Goal: Transaction & Acquisition: Book appointment/travel/reservation

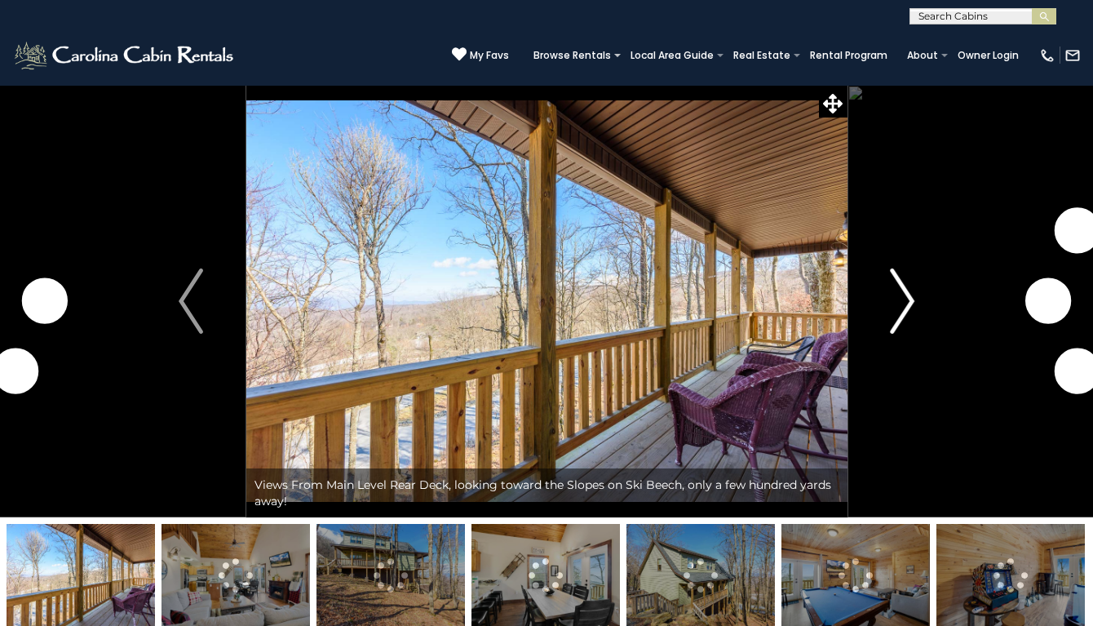
click at [912, 306] on img "Next" at bounding box center [902, 300] width 24 height 65
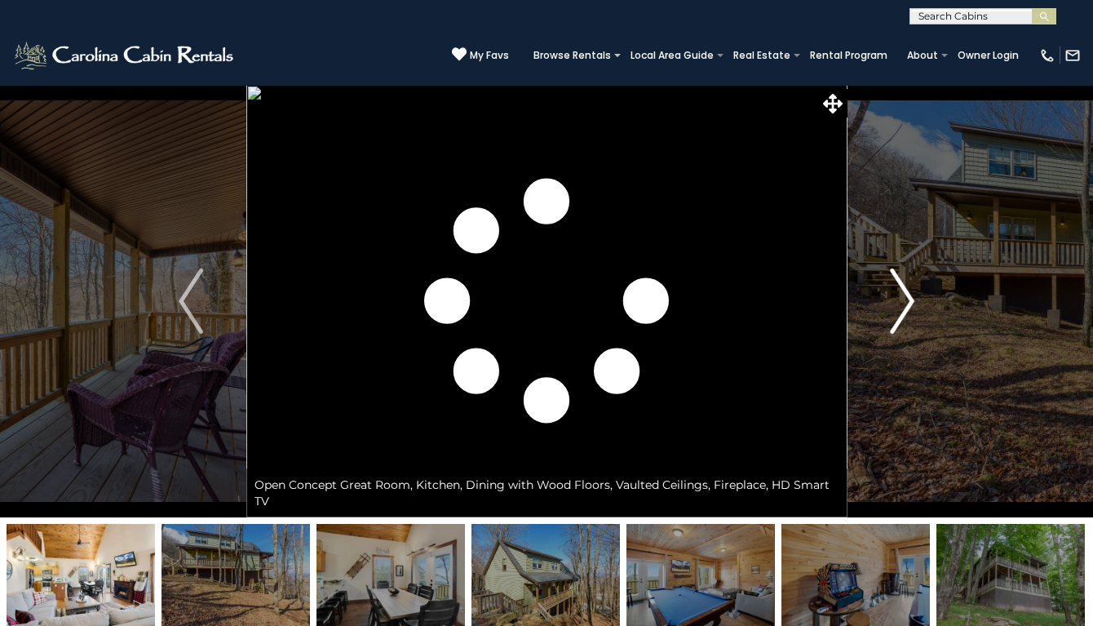
click at [912, 306] on img "Next" at bounding box center [902, 300] width 24 height 65
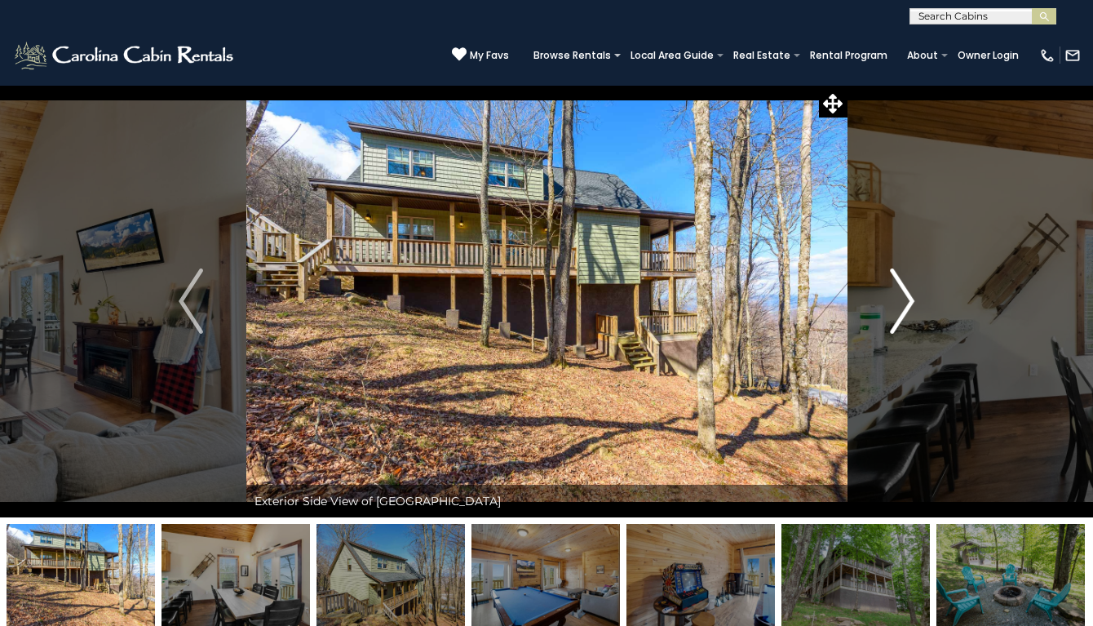
click at [910, 308] on img "Next" at bounding box center [902, 300] width 24 height 65
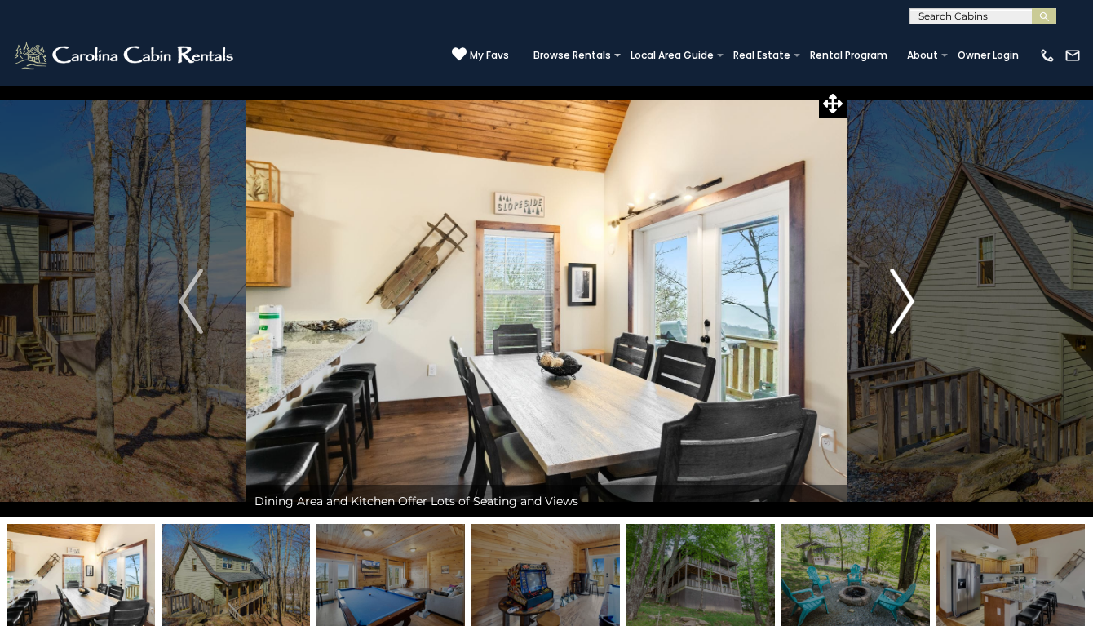
click at [909, 309] on img "Next" at bounding box center [902, 300] width 24 height 65
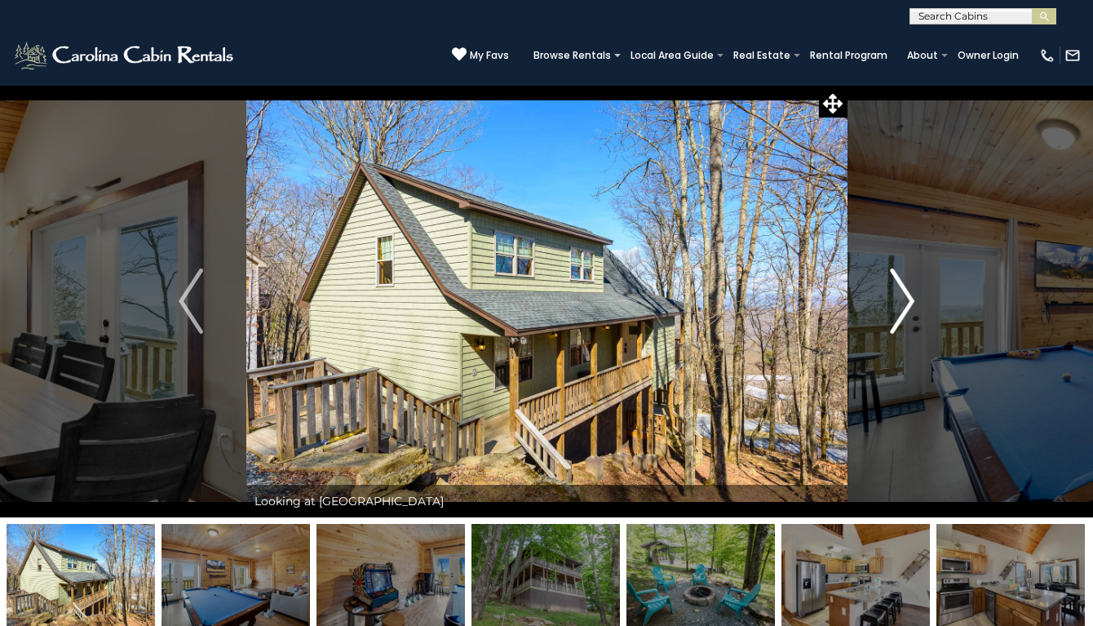
click at [906, 310] on img "Next" at bounding box center [902, 300] width 24 height 65
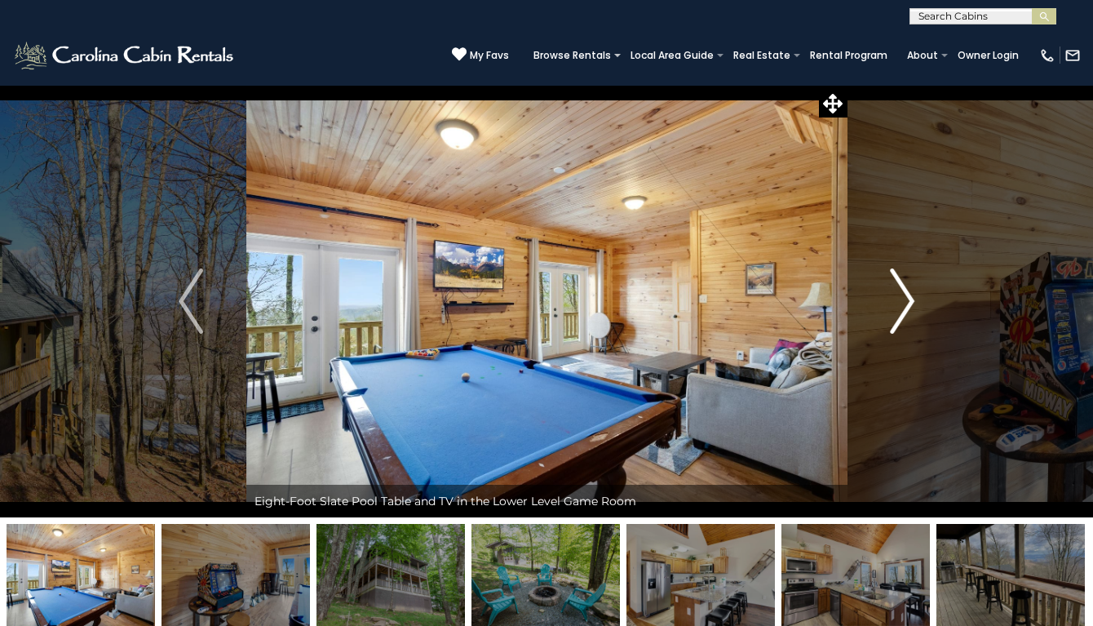
click at [906, 310] on img "Next" at bounding box center [902, 300] width 24 height 65
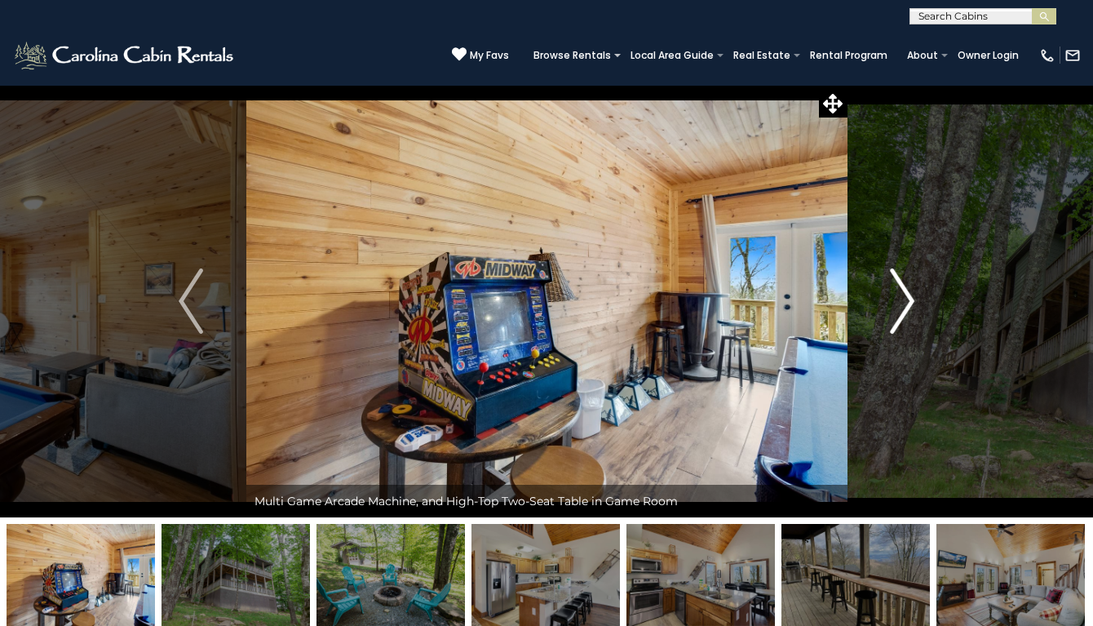
click at [906, 310] on img "Next" at bounding box center [902, 300] width 24 height 65
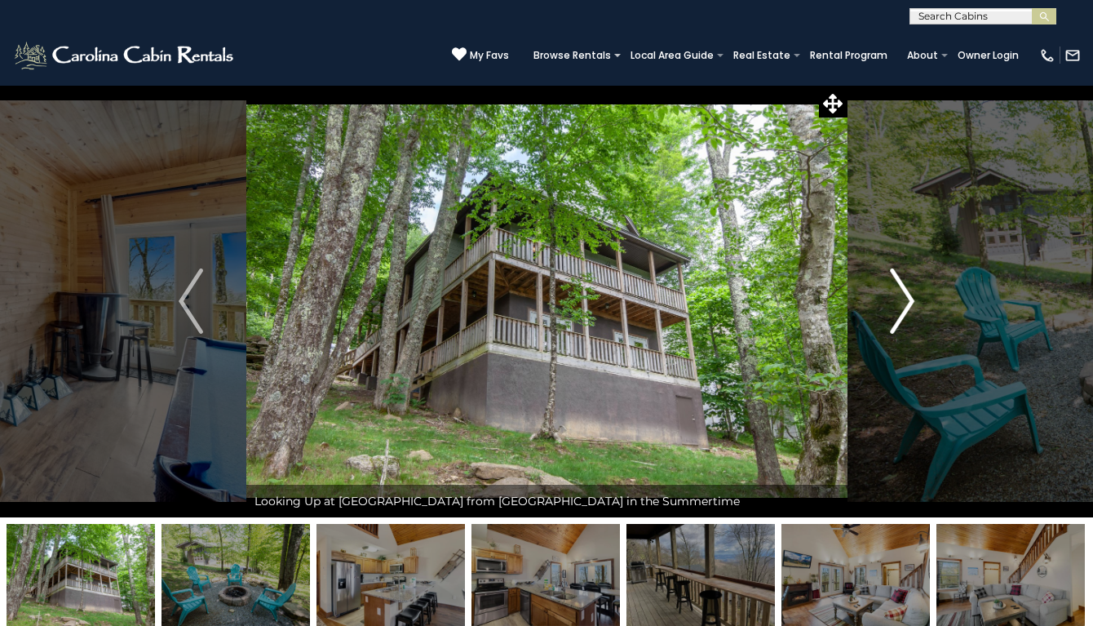
click at [906, 310] on img "Next" at bounding box center [902, 300] width 24 height 65
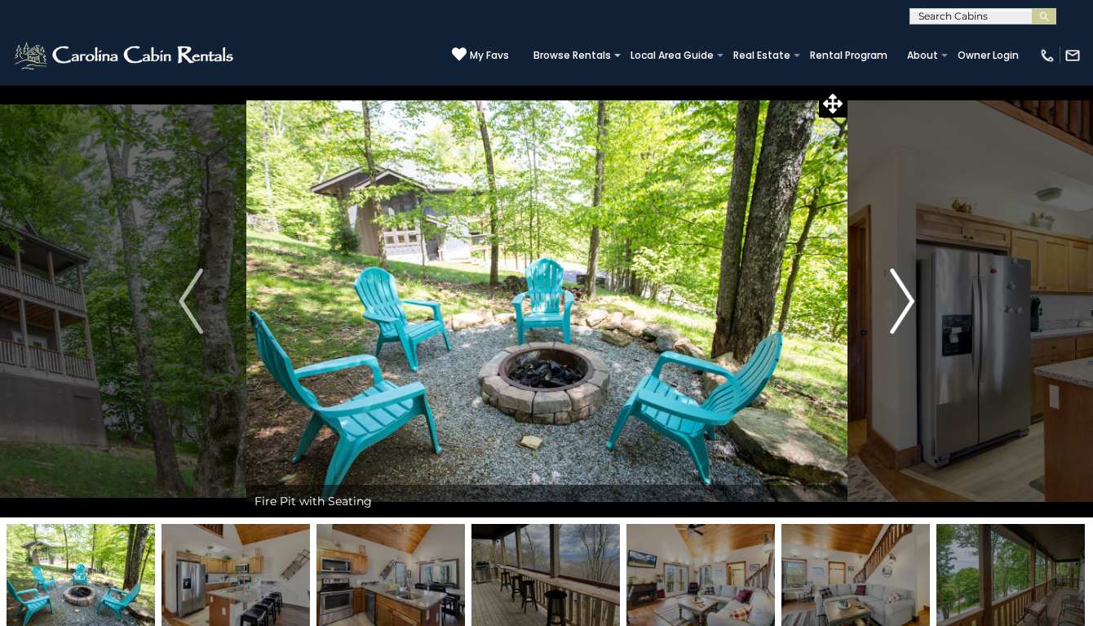
click at [906, 310] on img "Next" at bounding box center [902, 300] width 24 height 65
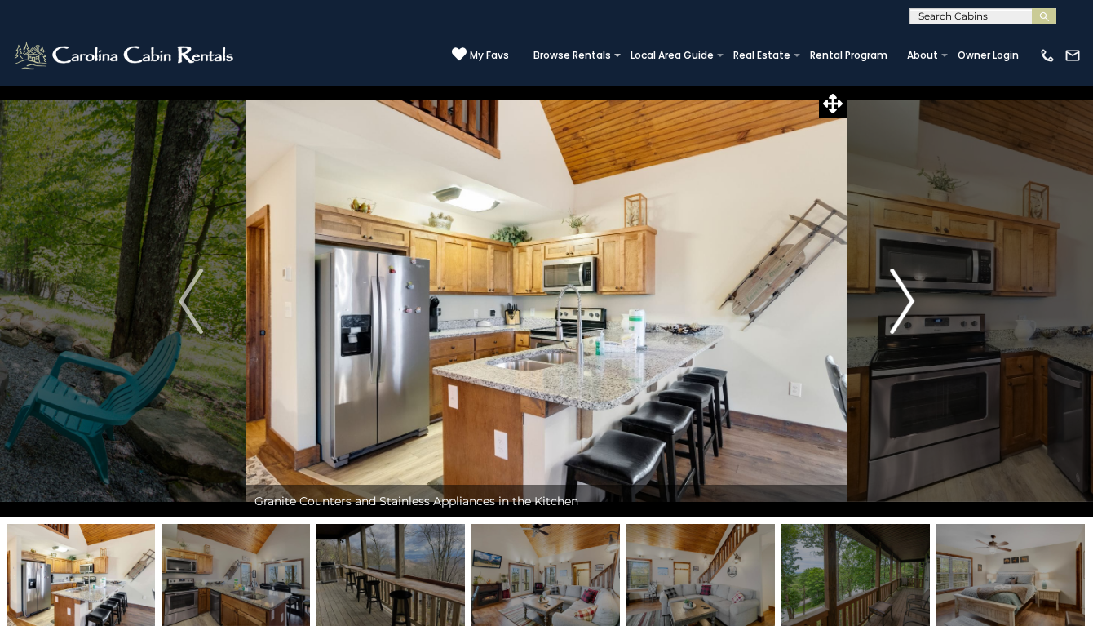
click at [906, 310] on img "Next" at bounding box center [902, 300] width 24 height 65
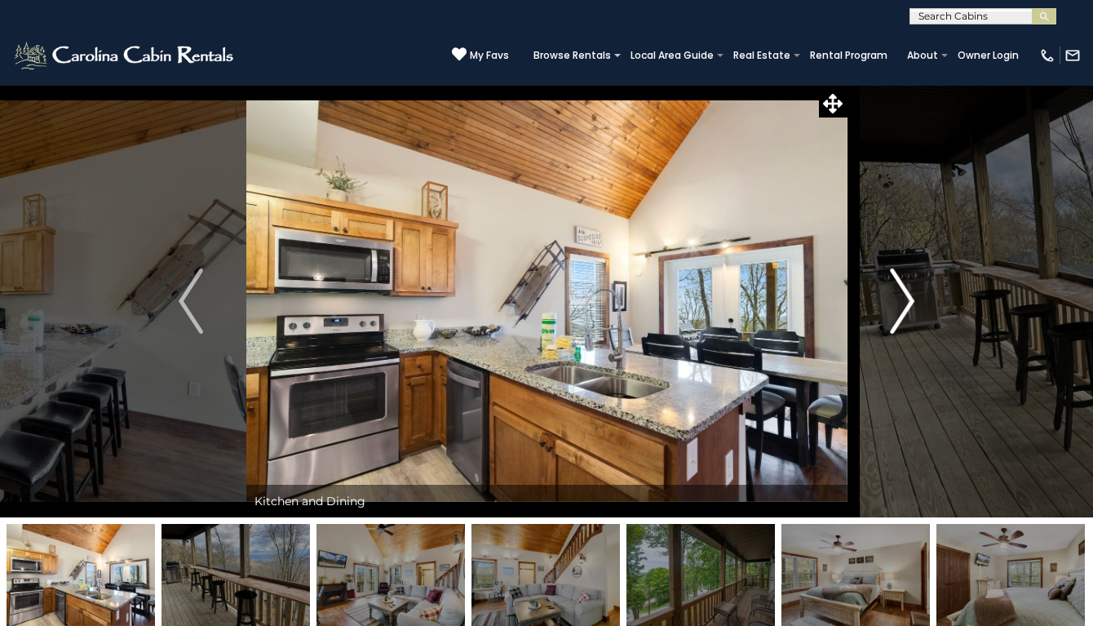
click at [906, 312] on img "Next" at bounding box center [902, 300] width 24 height 65
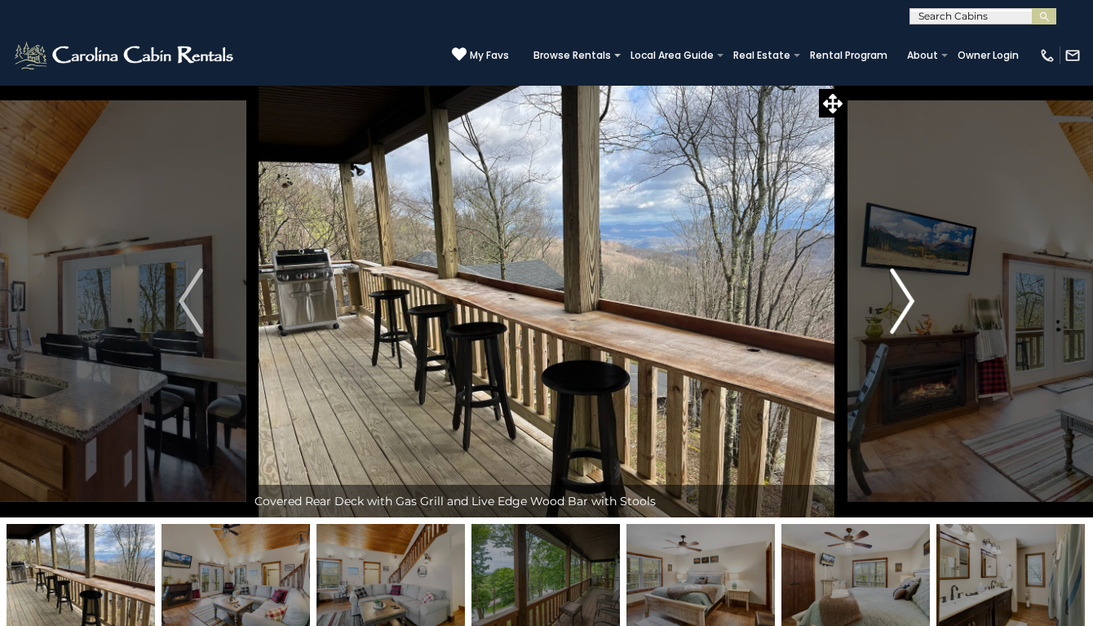
click at [905, 312] on img "Next" at bounding box center [902, 300] width 24 height 65
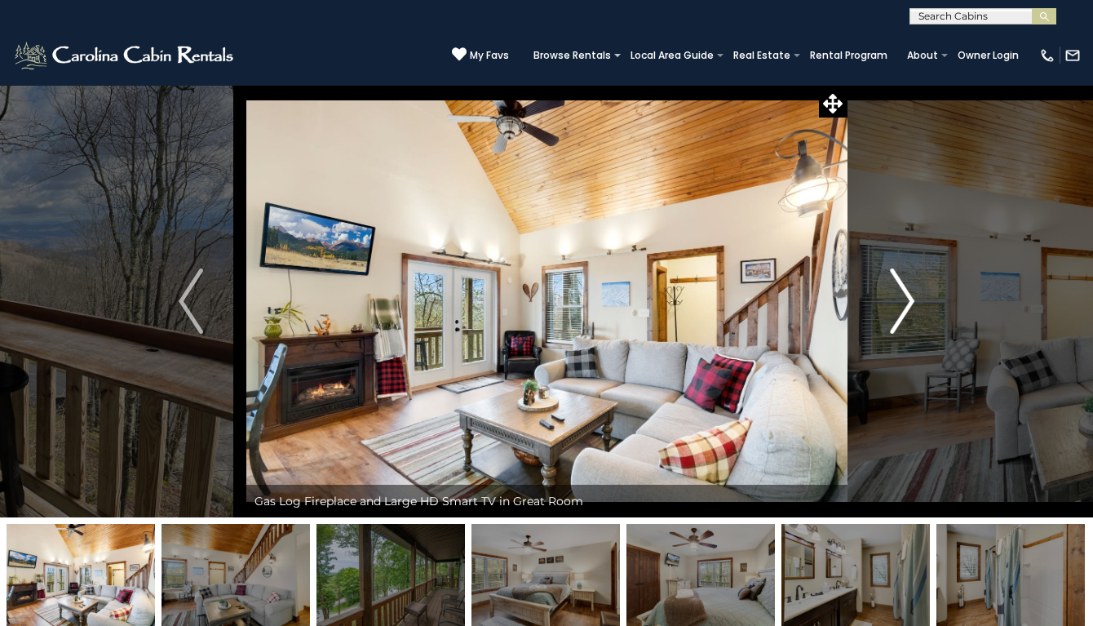
click at [905, 312] on img "Next" at bounding box center [902, 300] width 24 height 65
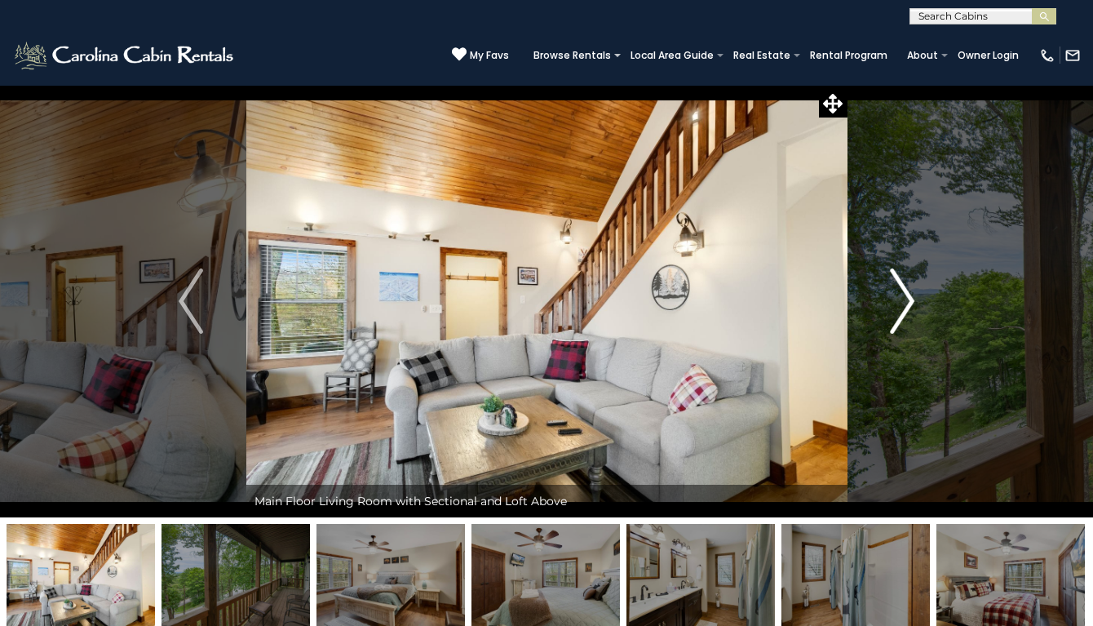
click at [905, 312] on img "Next" at bounding box center [902, 300] width 24 height 65
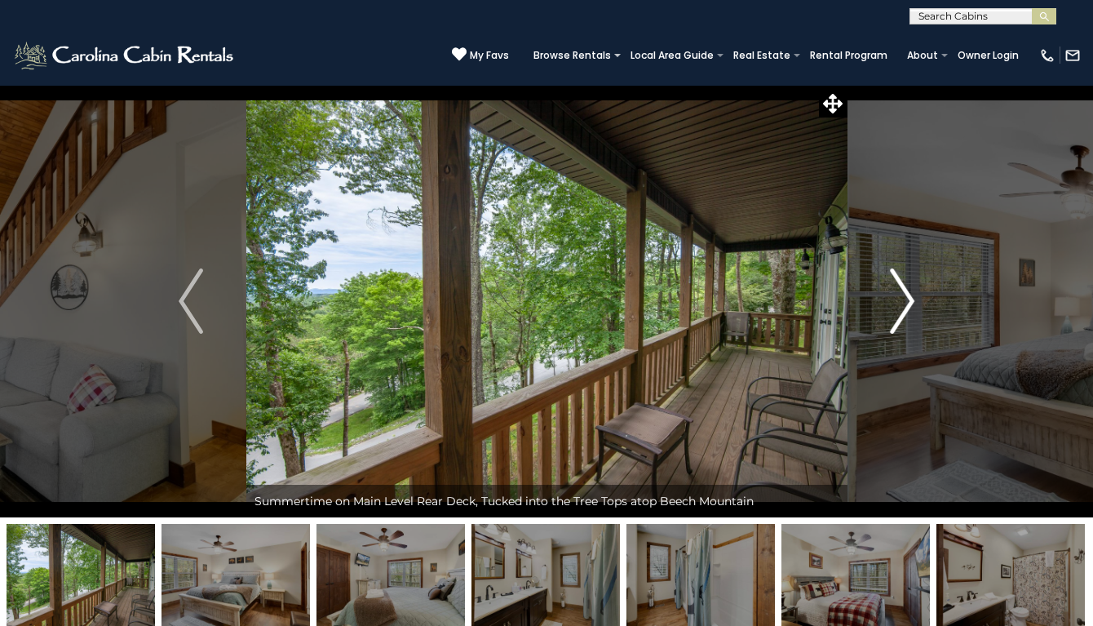
click at [905, 312] on img "Next" at bounding box center [902, 300] width 24 height 65
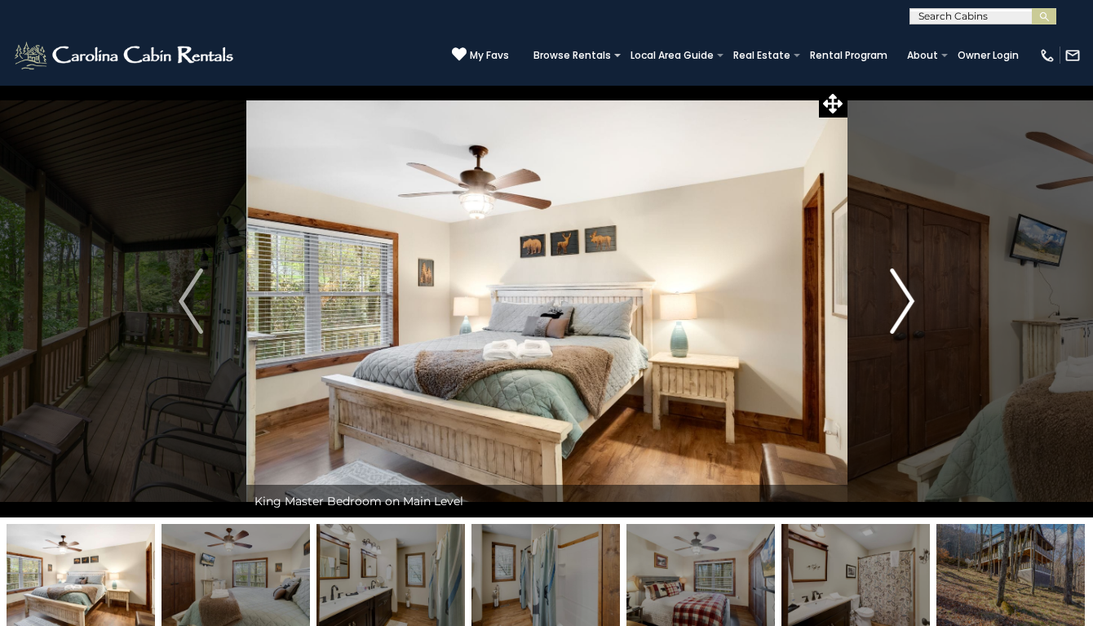
click at [905, 312] on img "Next" at bounding box center [902, 300] width 24 height 65
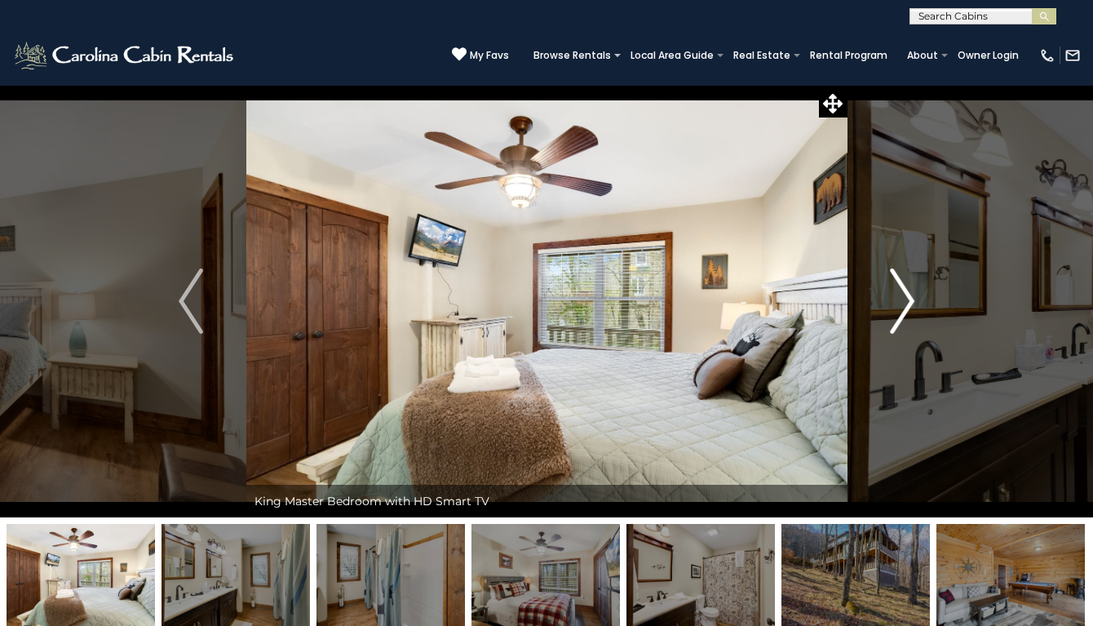
click at [904, 312] on img "Next" at bounding box center [902, 300] width 24 height 65
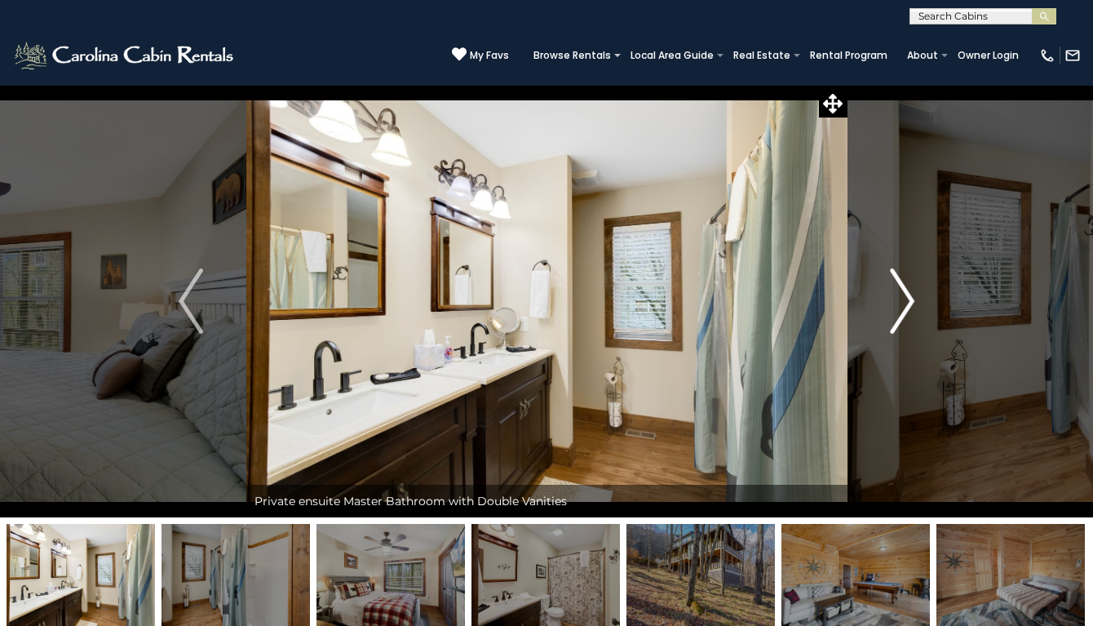
click at [904, 312] on img "Next" at bounding box center [902, 300] width 24 height 65
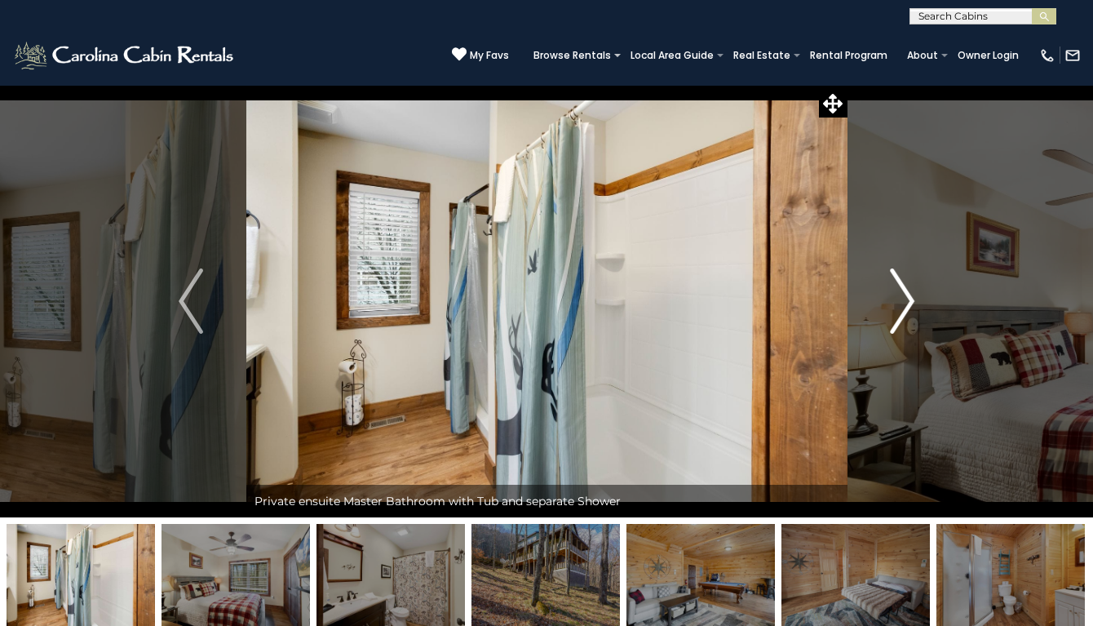
click at [904, 312] on img "Next" at bounding box center [902, 300] width 24 height 65
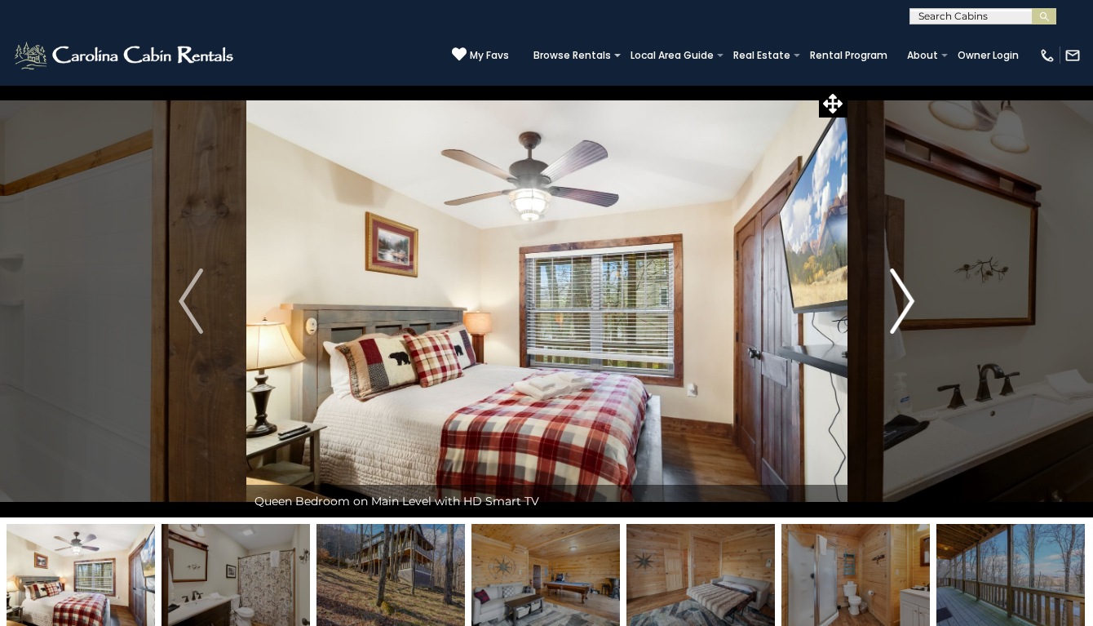
click at [904, 312] on img "Next" at bounding box center [902, 300] width 24 height 65
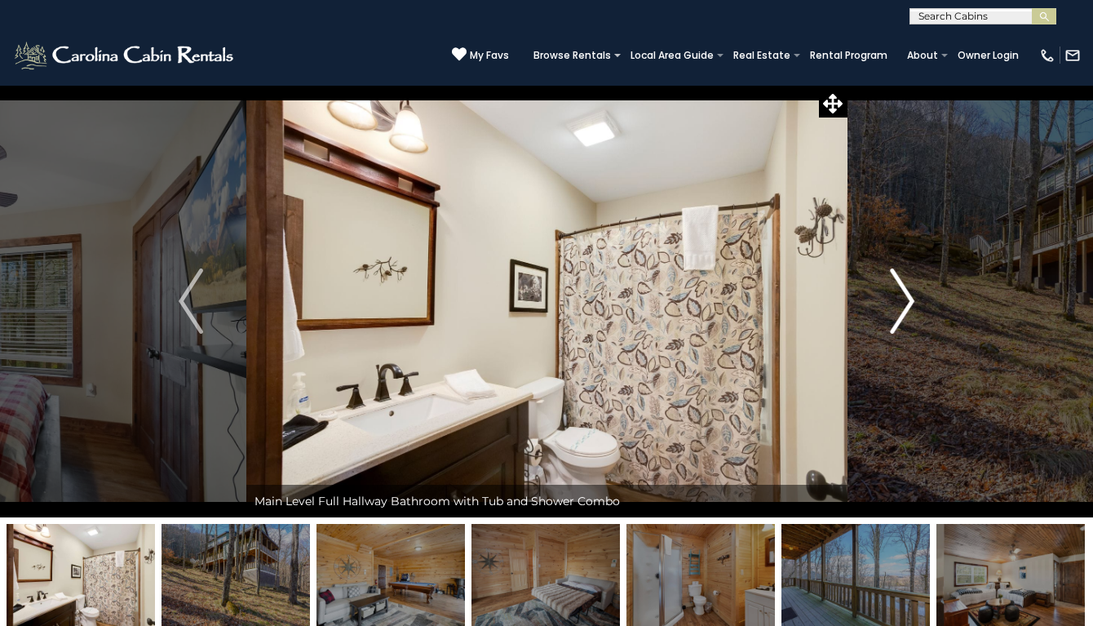
click at [904, 312] on img "Next" at bounding box center [902, 300] width 24 height 65
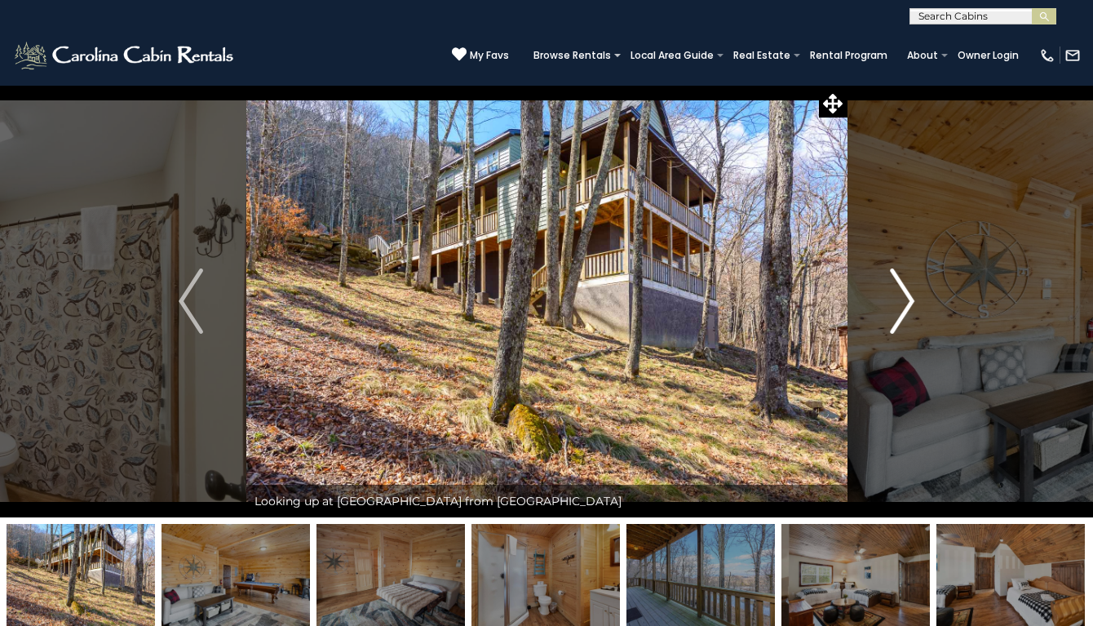
click at [904, 312] on img "Next" at bounding box center [902, 300] width 24 height 65
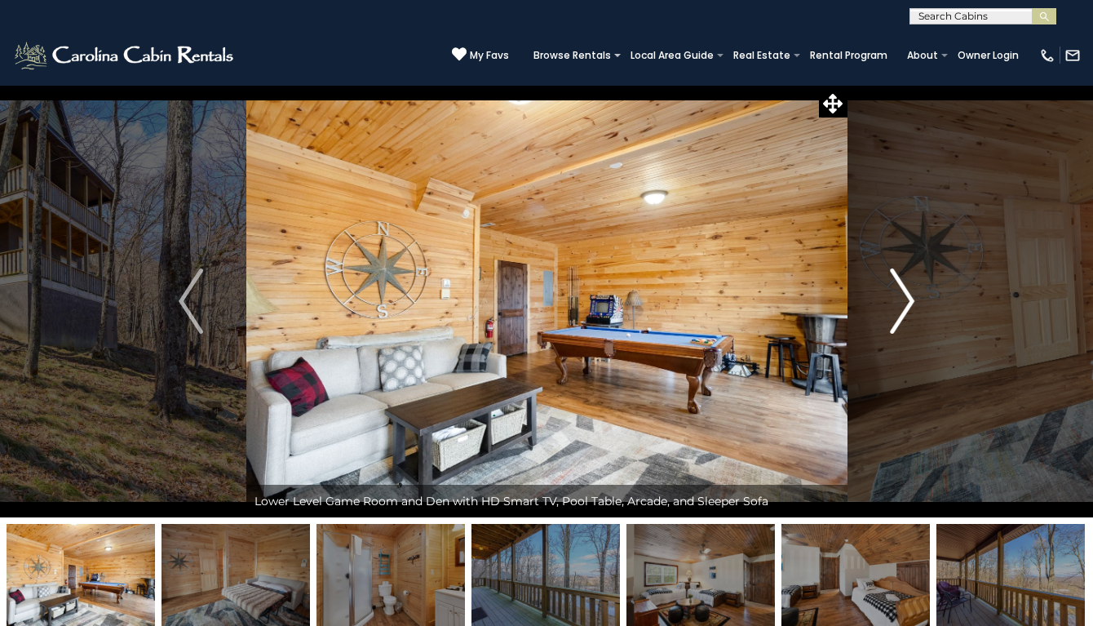
click at [904, 312] on img "Next" at bounding box center [902, 300] width 24 height 65
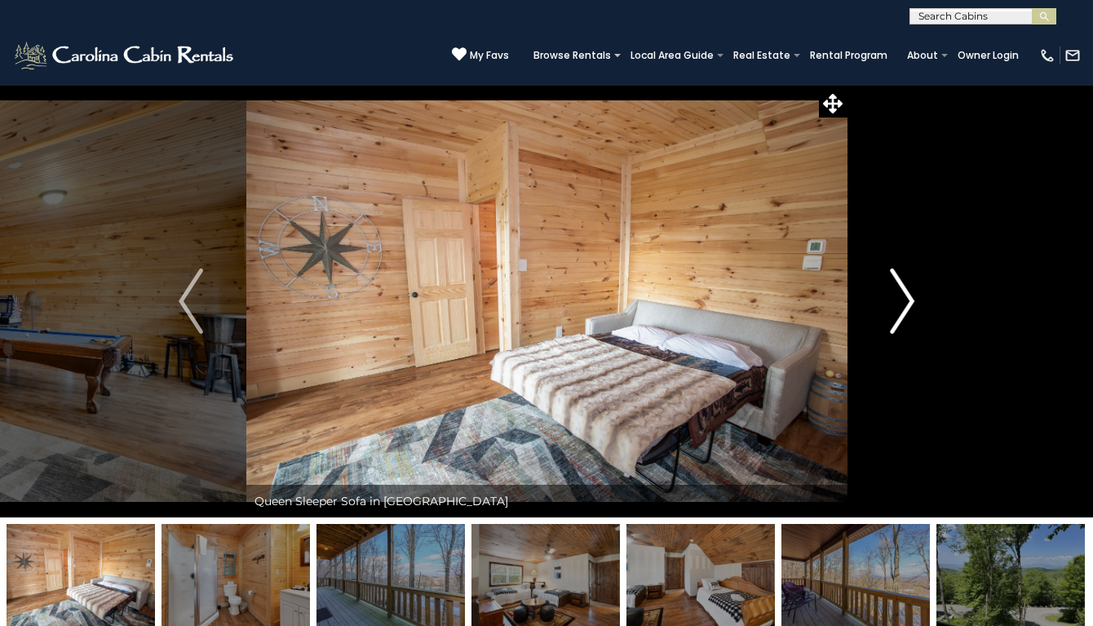
click at [904, 311] on img "Next" at bounding box center [902, 300] width 24 height 65
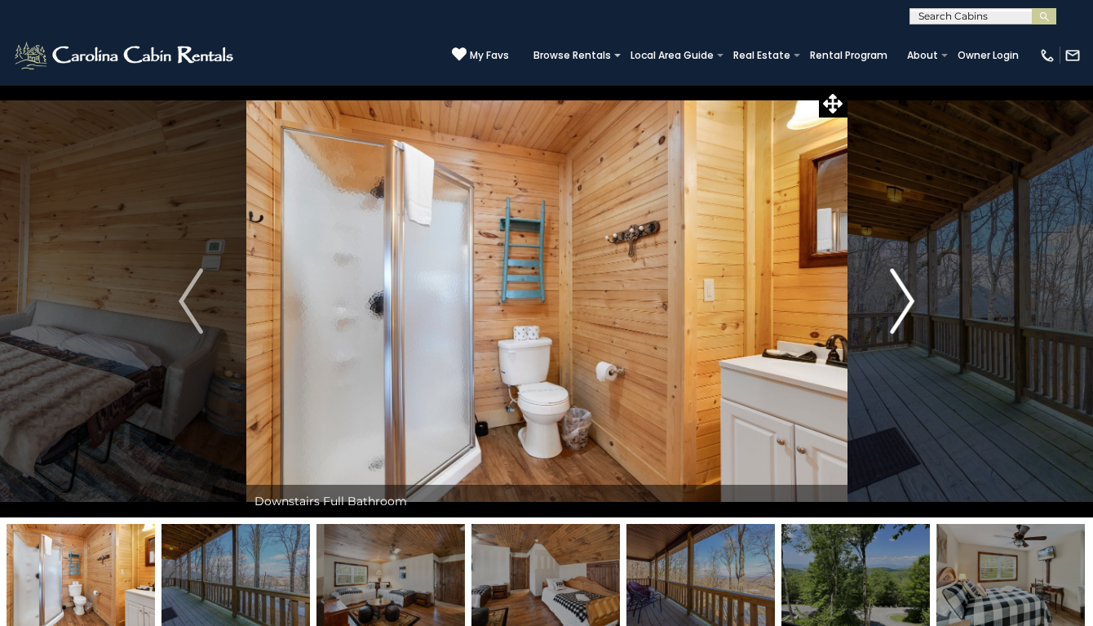
click at [904, 311] on img "Next" at bounding box center [902, 300] width 24 height 65
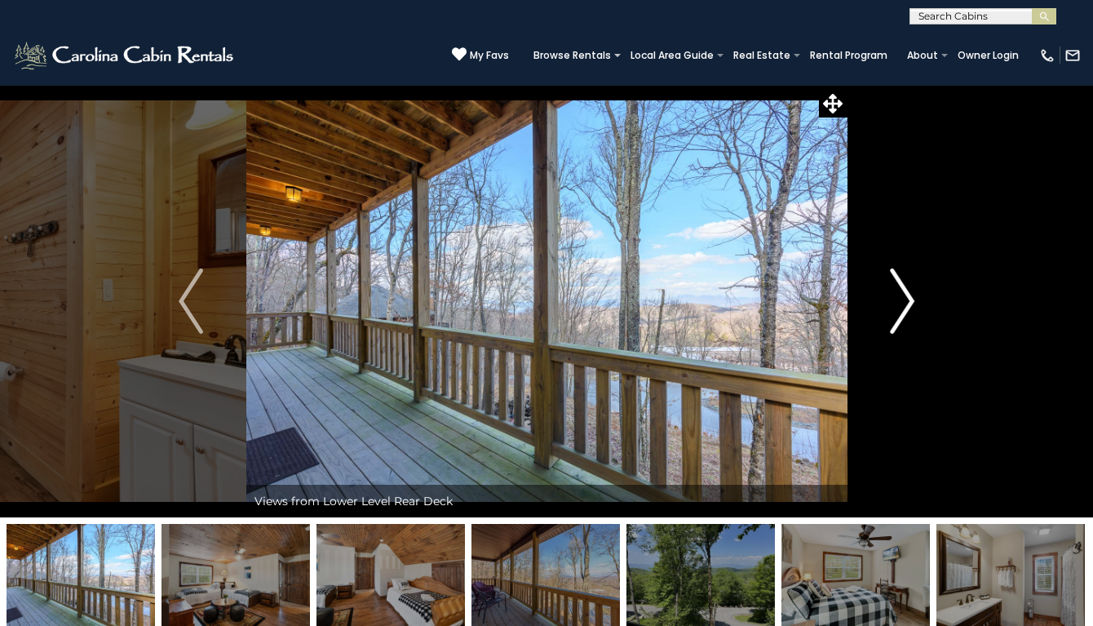
click at [904, 311] on img "Next" at bounding box center [902, 300] width 24 height 65
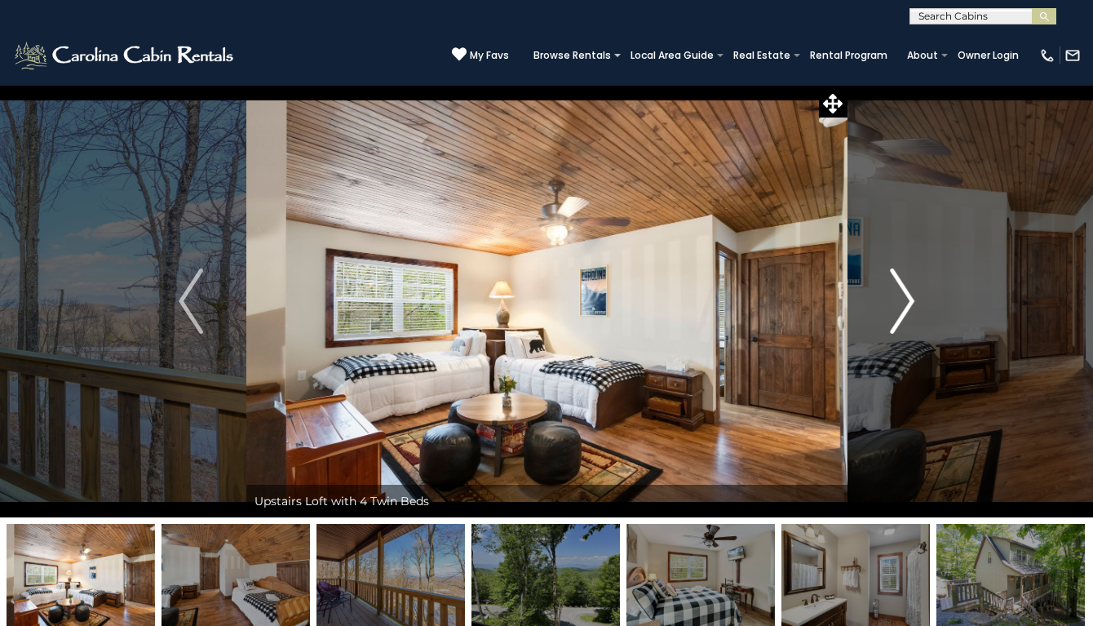
click at [904, 311] on img "Next" at bounding box center [902, 300] width 24 height 65
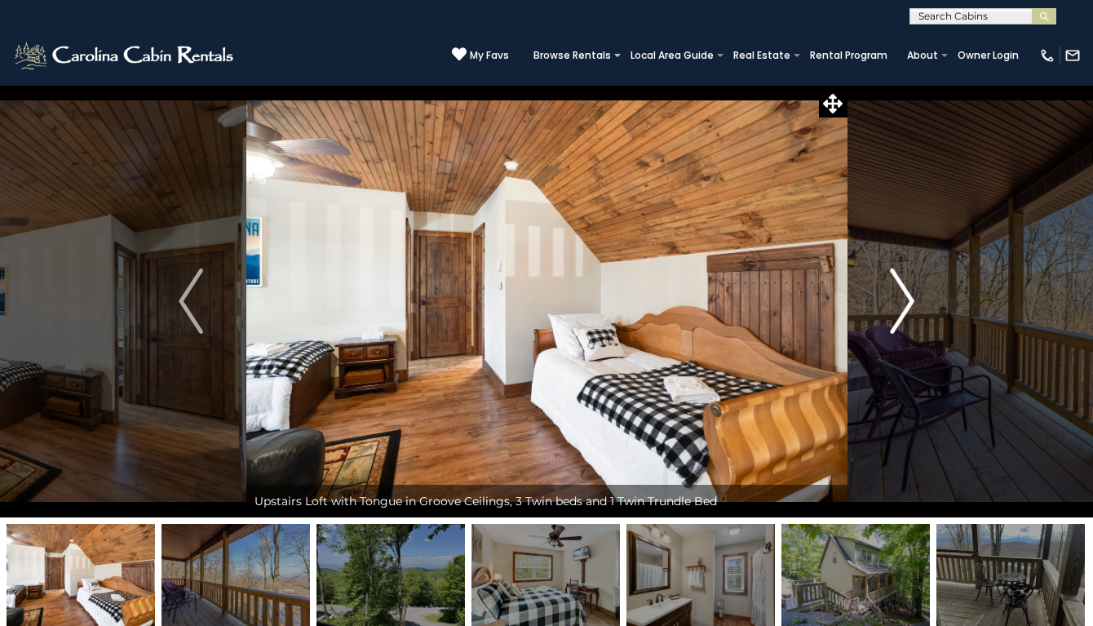
click at [904, 311] on img "Next" at bounding box center [902, 300] width 24 height 65
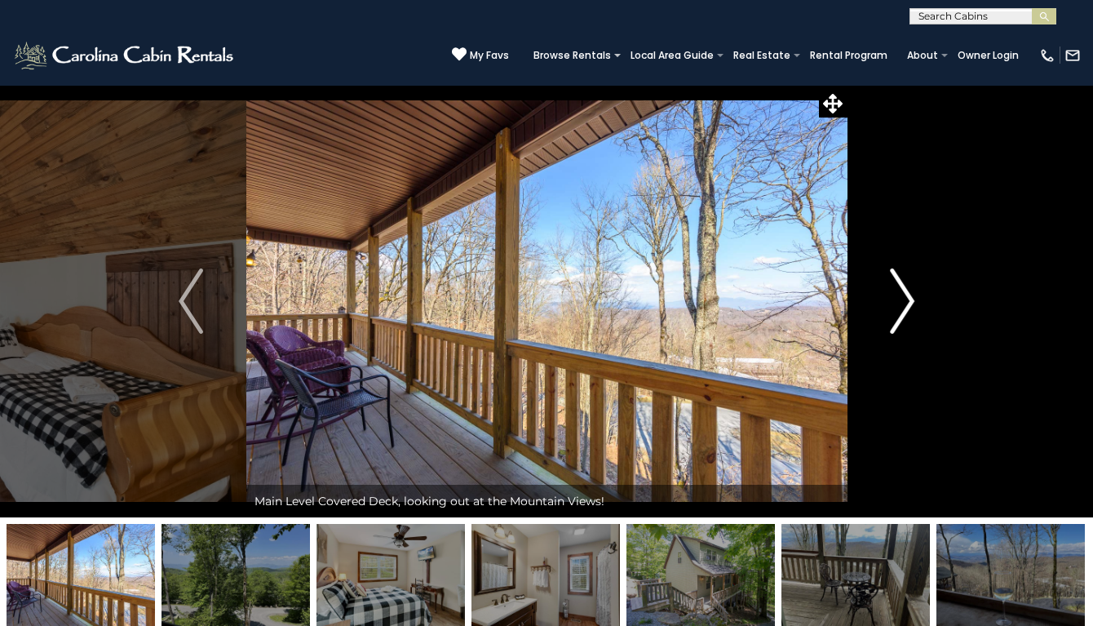
click at [904, 311] on img "Next" at bounding box center [902, 300] width 24 height 65
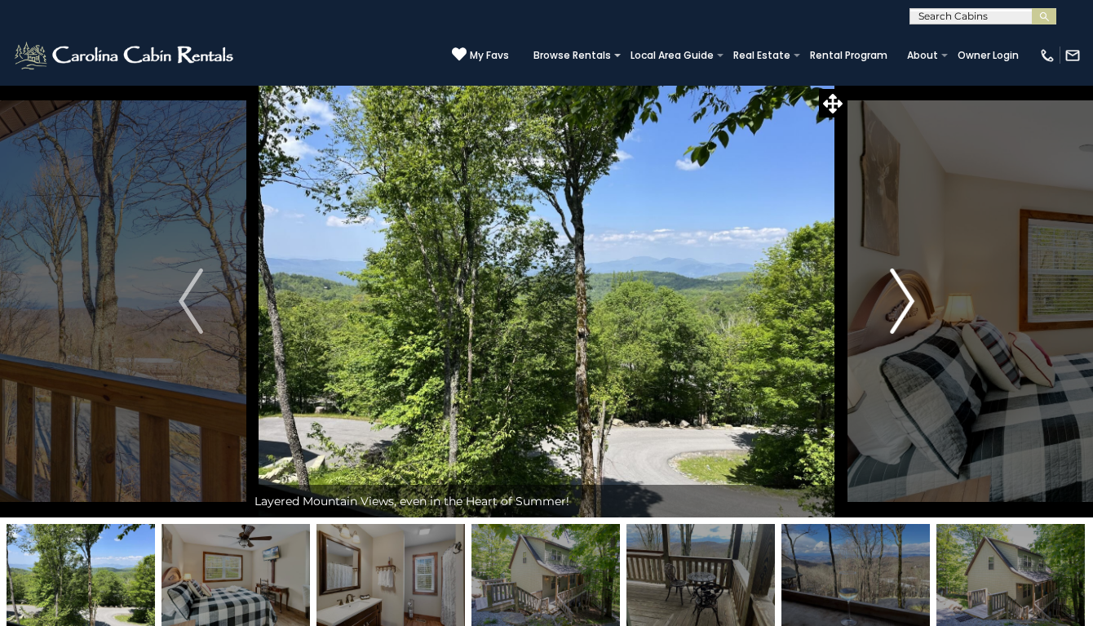
click at [904, 311] on img "Next" at bounding box center [902, 300] width 24 height 65
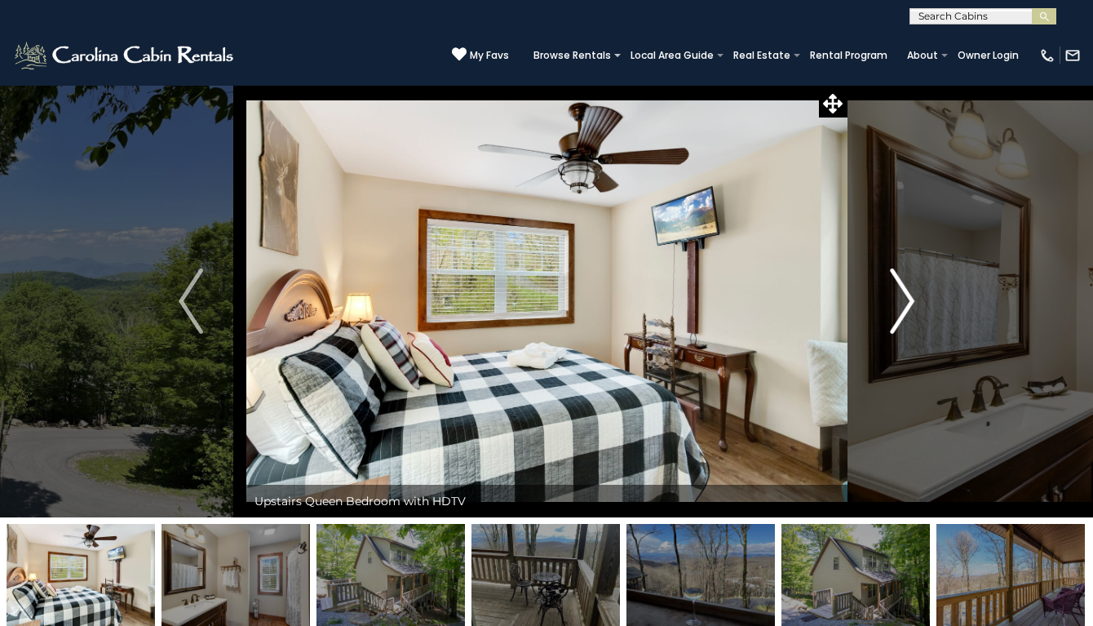
click at [901, 296] on img "Next" at bounding box center [902, 300] width 24 height 65
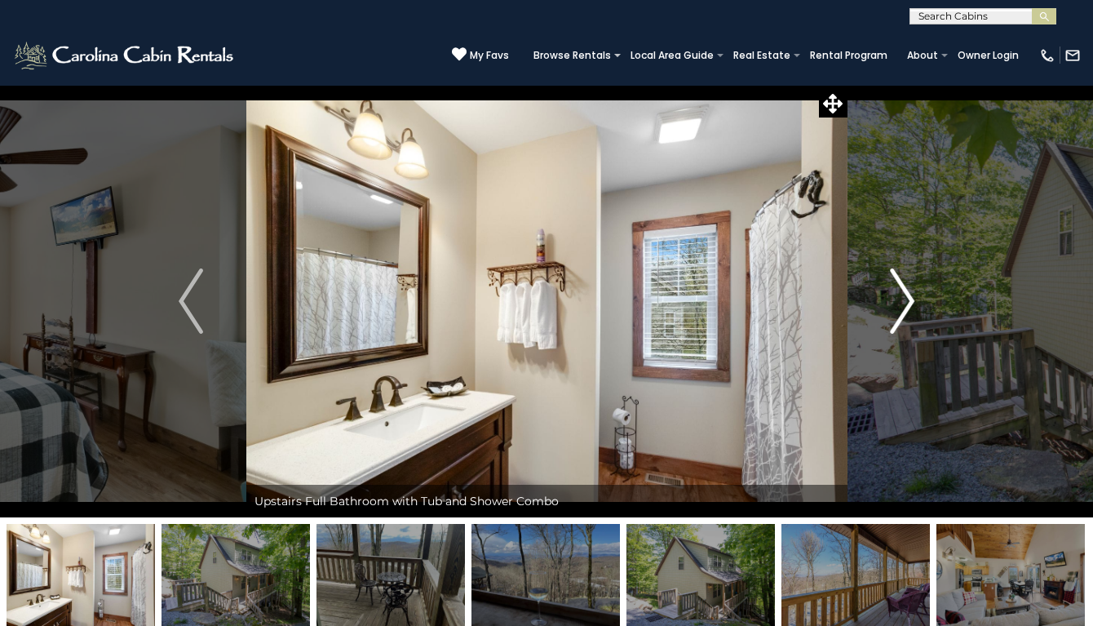
click at [901, 296] on img "Next" at bounding box center [902, 300] width 24 height 65
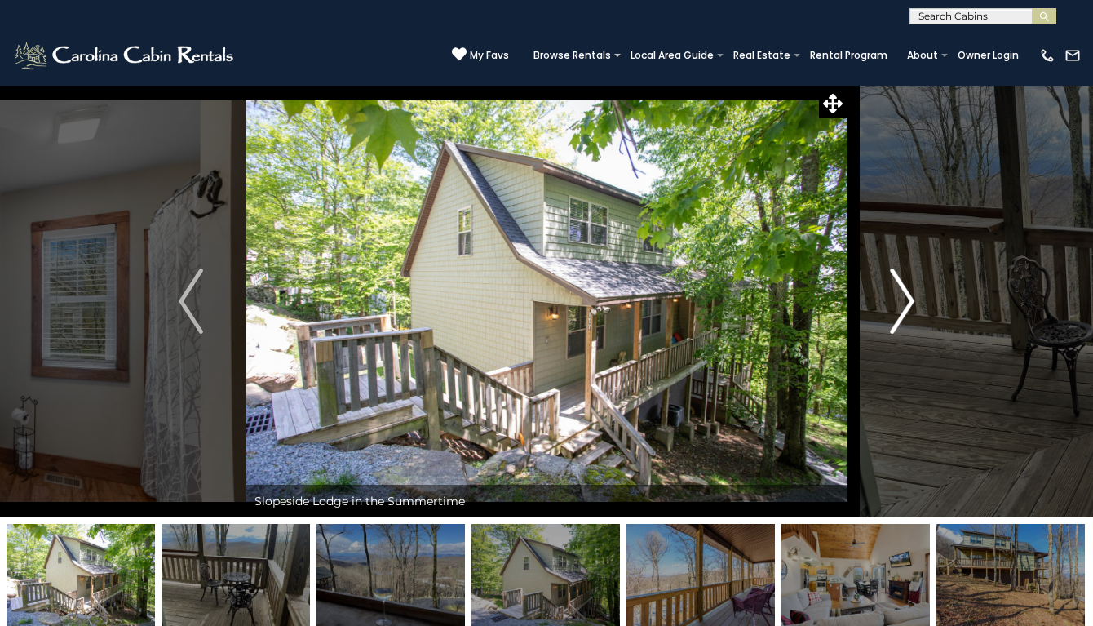
click at [901, 296] on img "Next" at bounding box center [902, 300] width 24 height 65
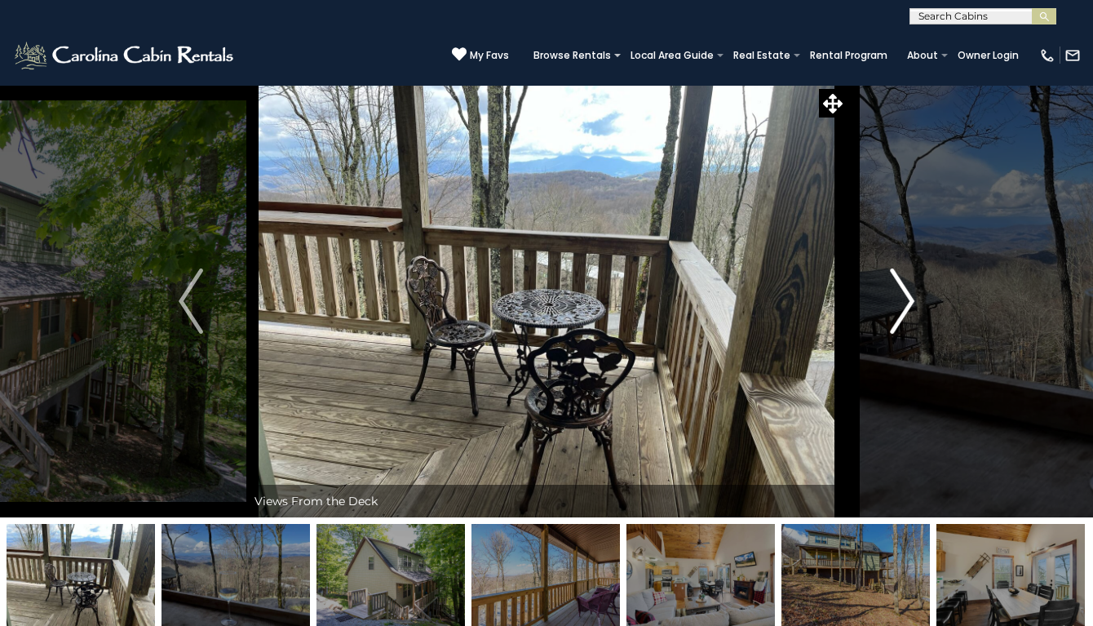
click at [901, 296] on img "Next" at bounding box center [902, 300] width 24 height 65
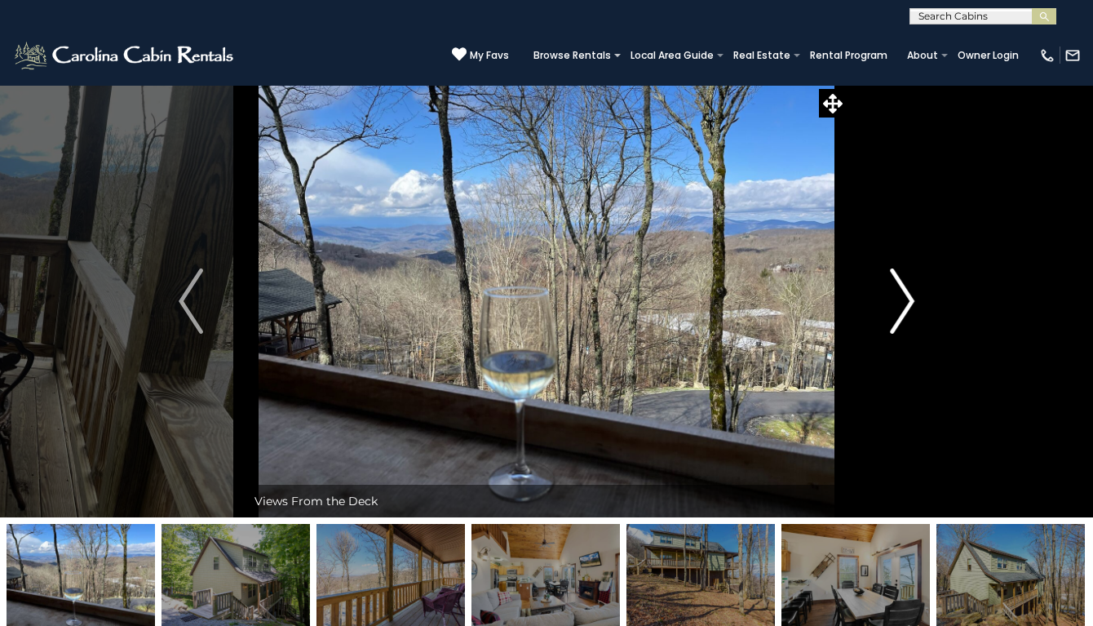
click at [901, 296] on img "Next" at bounding box center [902, 300] width 24 height 65
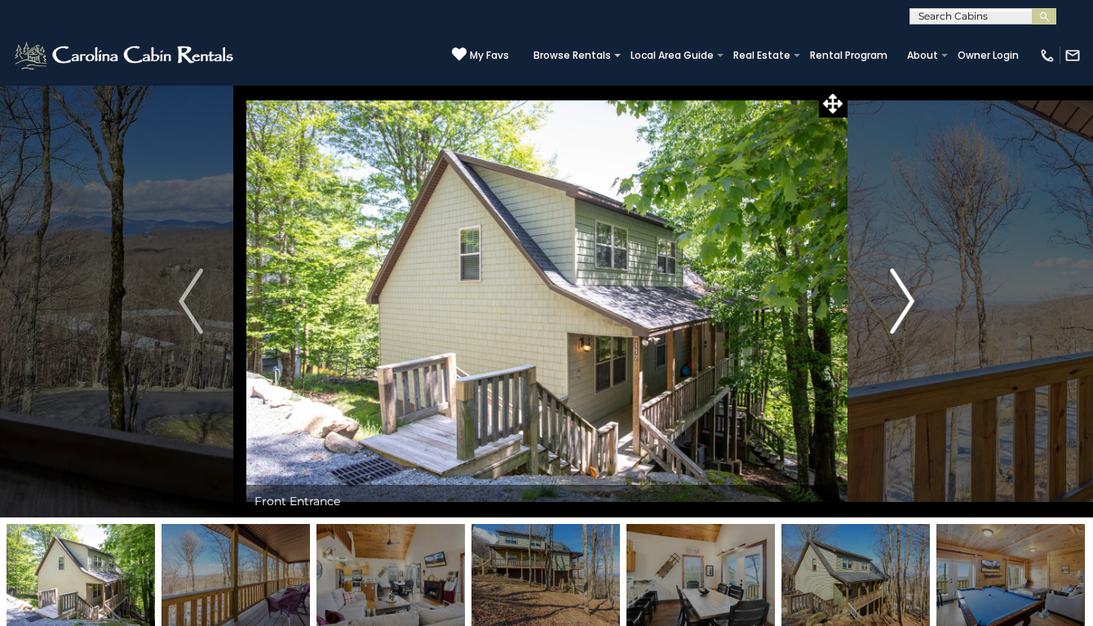
click at [901, 296] on img "Next" at bounding box center [902, 300] width 24 height 65
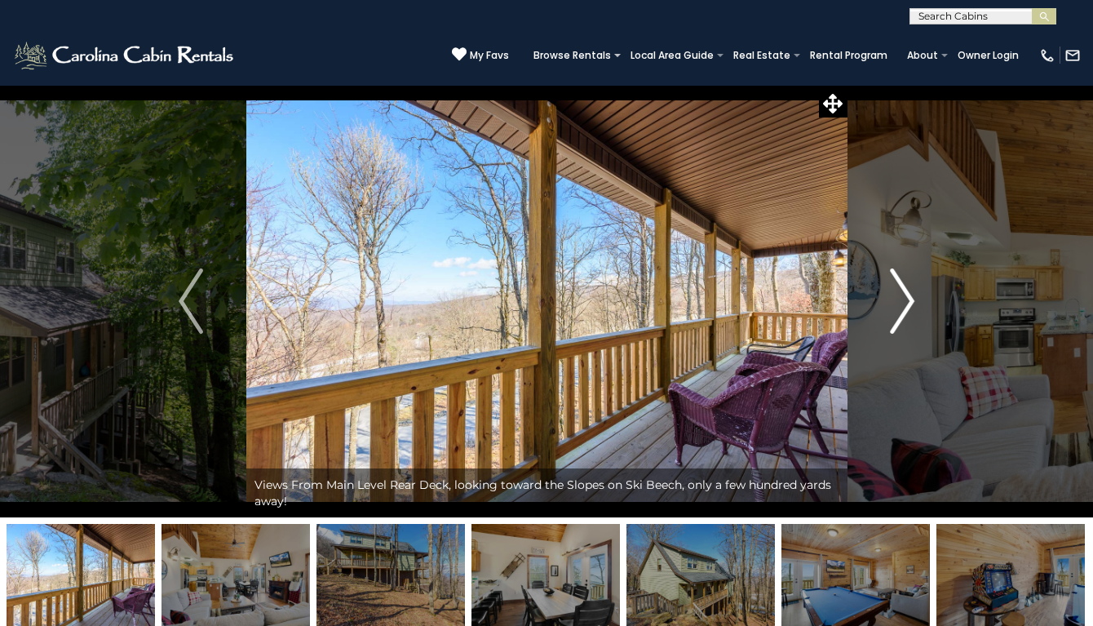
click at [901, 296] on img "Next" at bounding box center [902, 300] width 24 height 65
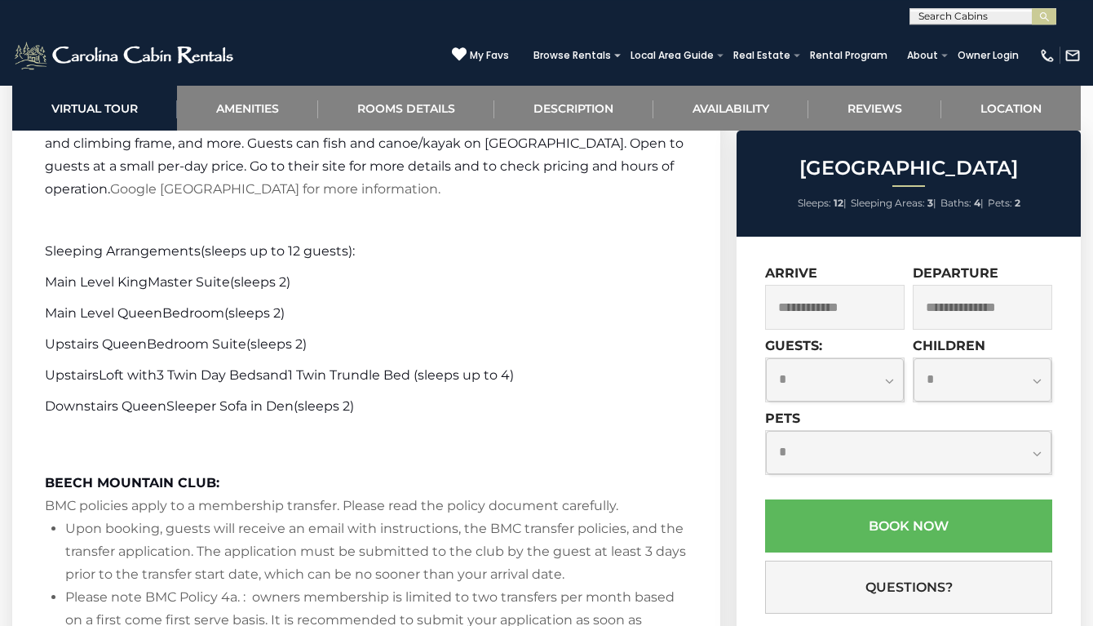
scroll to position [3855, 0]
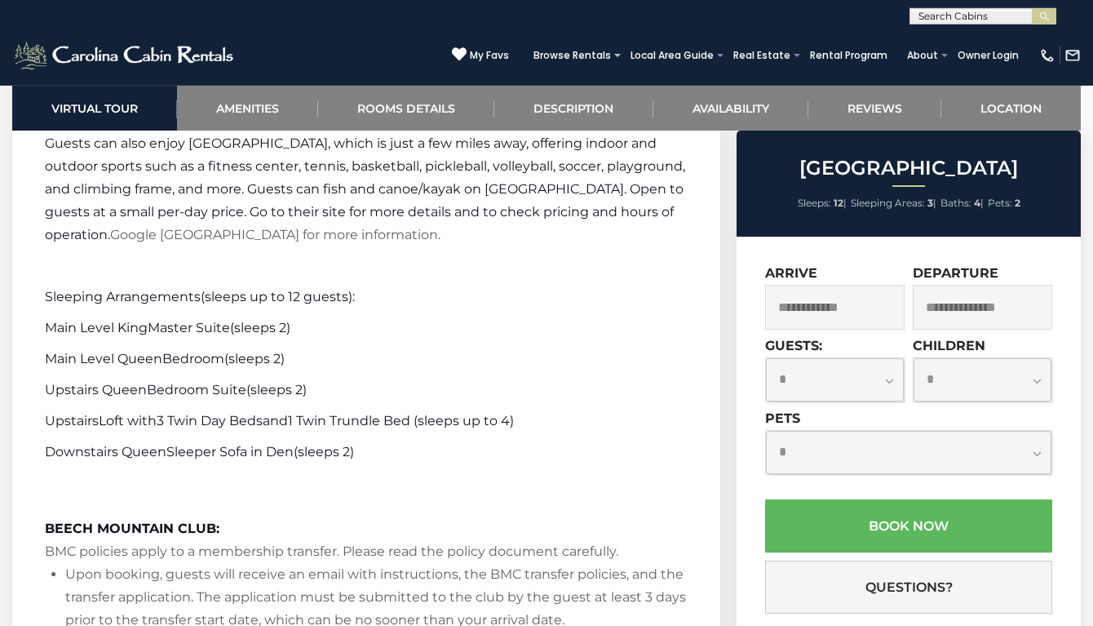
click at [820, 299] on input "text" at bounding box center [834, 307] width 139 height 45
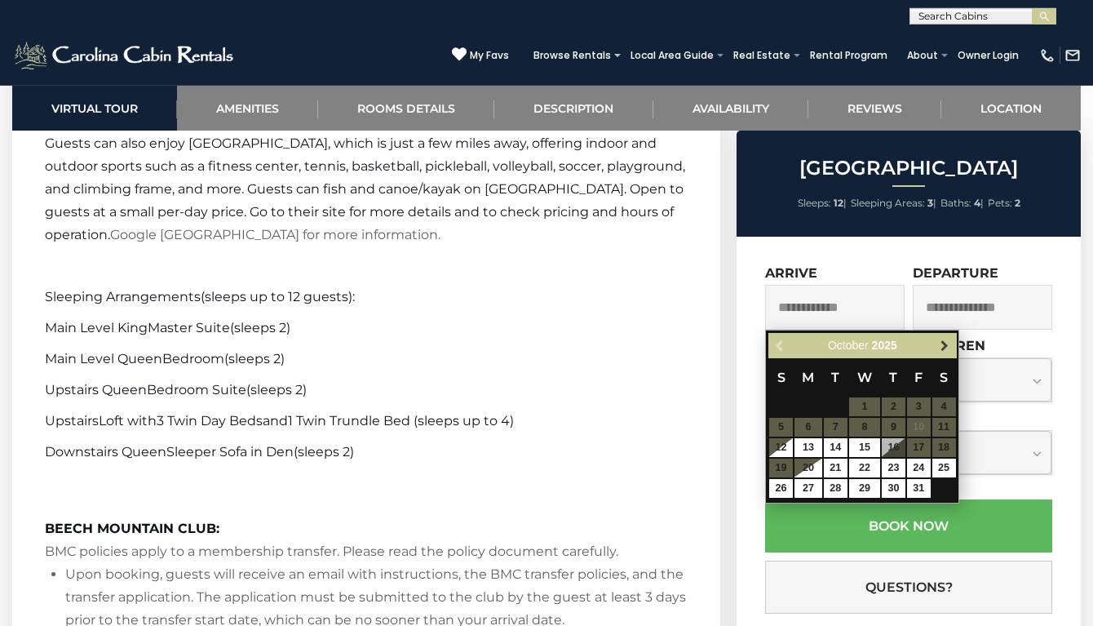
click at [943, 342] on span "Next" at bounding box center [944, 345] width 13 height 13
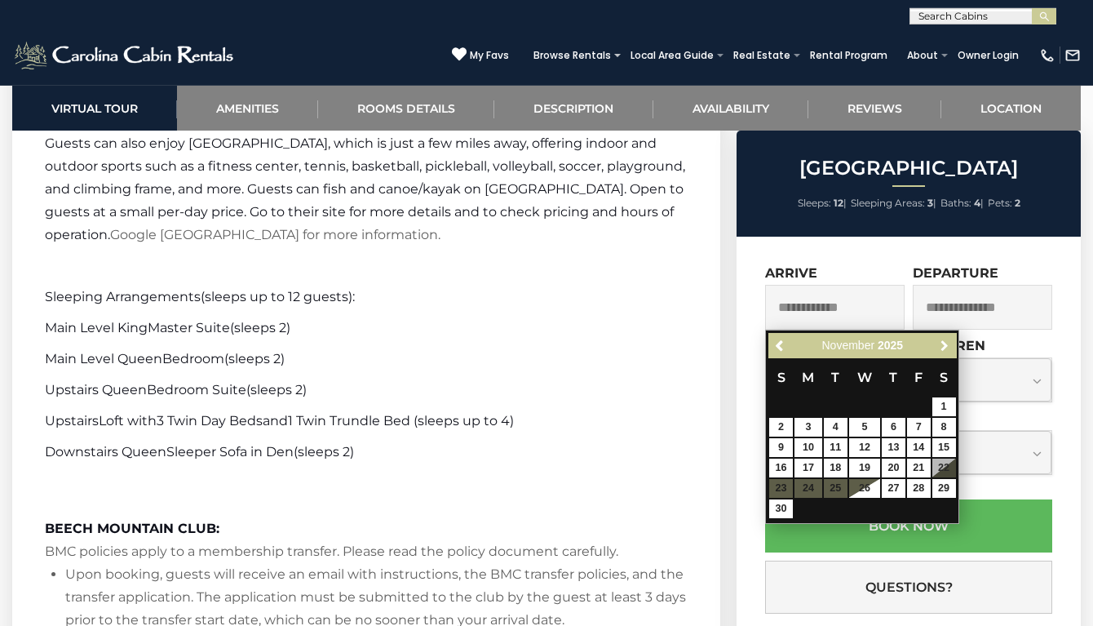
click at [943, 342] on span "Next" at bounding box center [944, 345] width 13 height 13
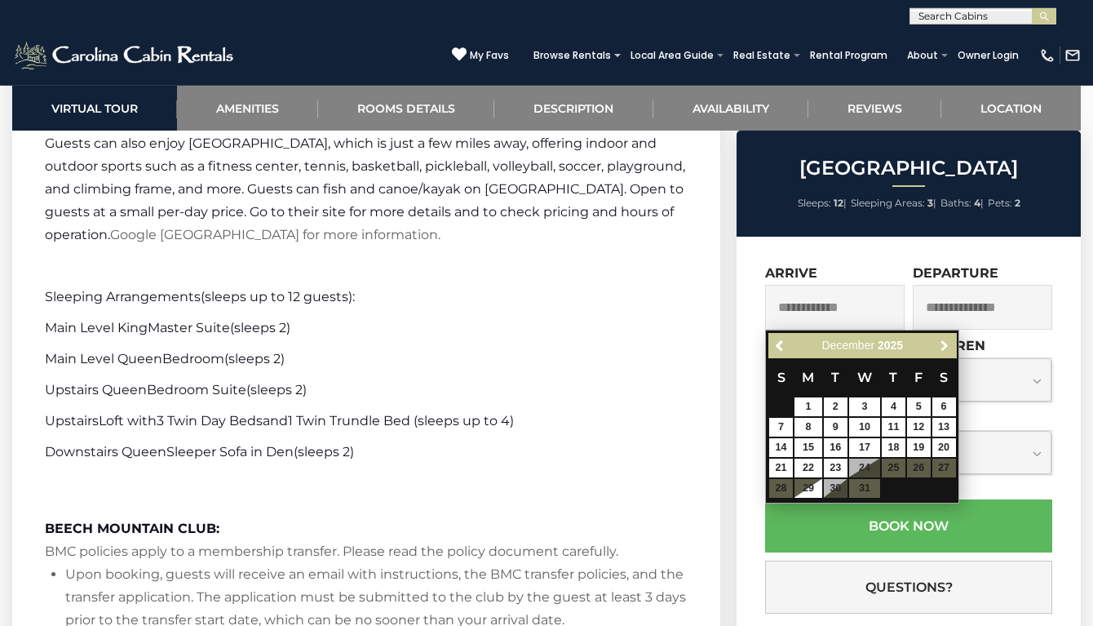
click at [943, 342] on span "Next" at bounding box center [944, 345] width 13 height 13
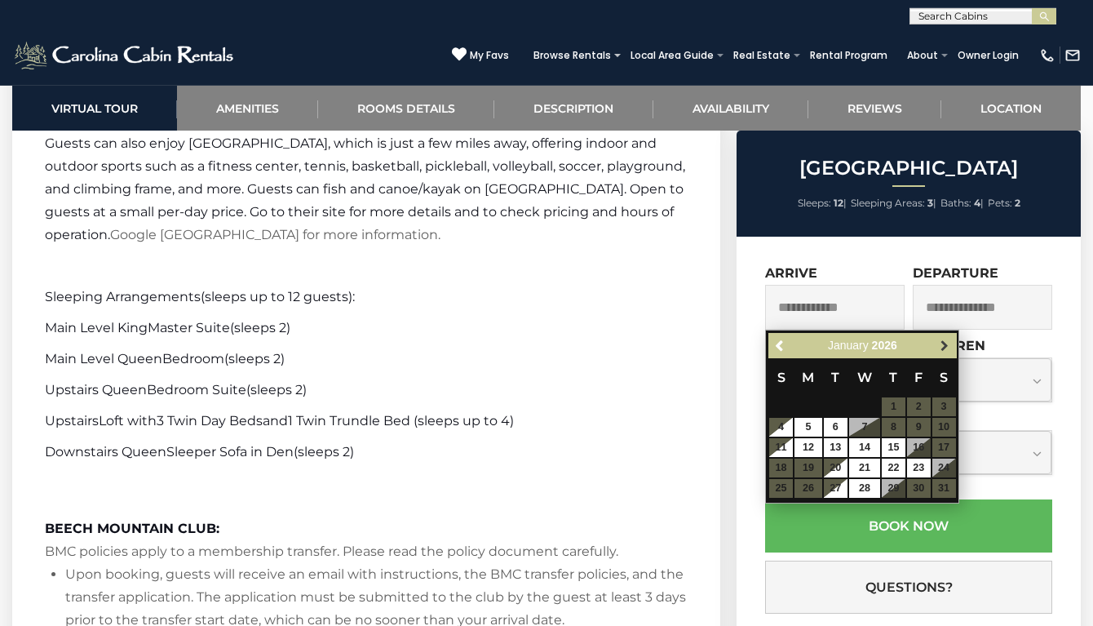
click at [943, 344] on span "Next" at bounding box center [944, 345] width 13 height 13
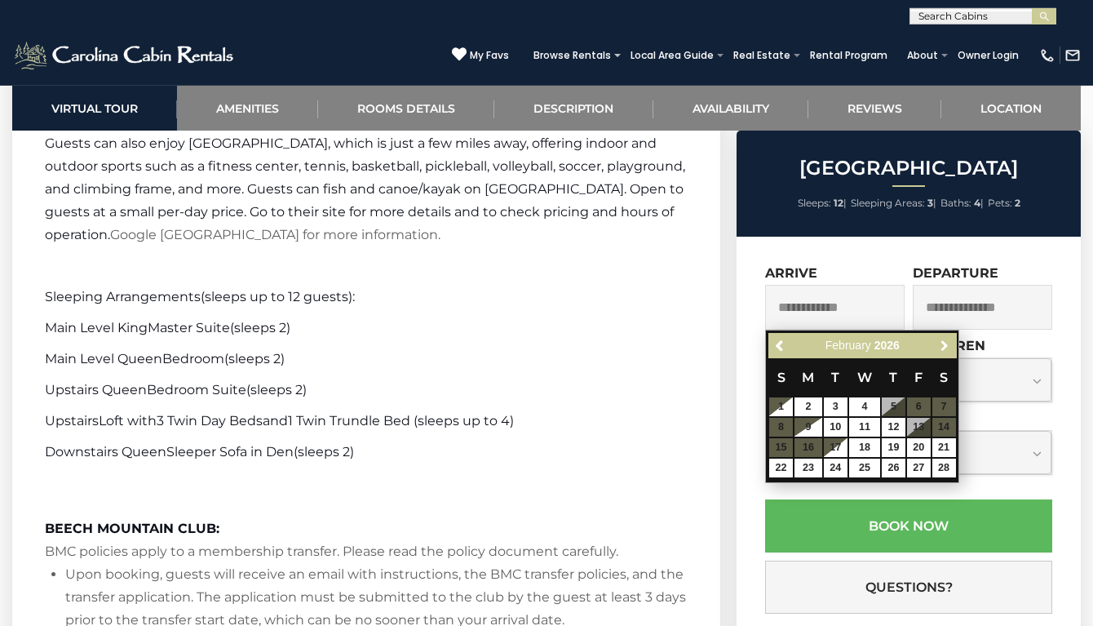
click at [943, 343] on span "Next" at bounding box center [944, 345] width 13 height 13
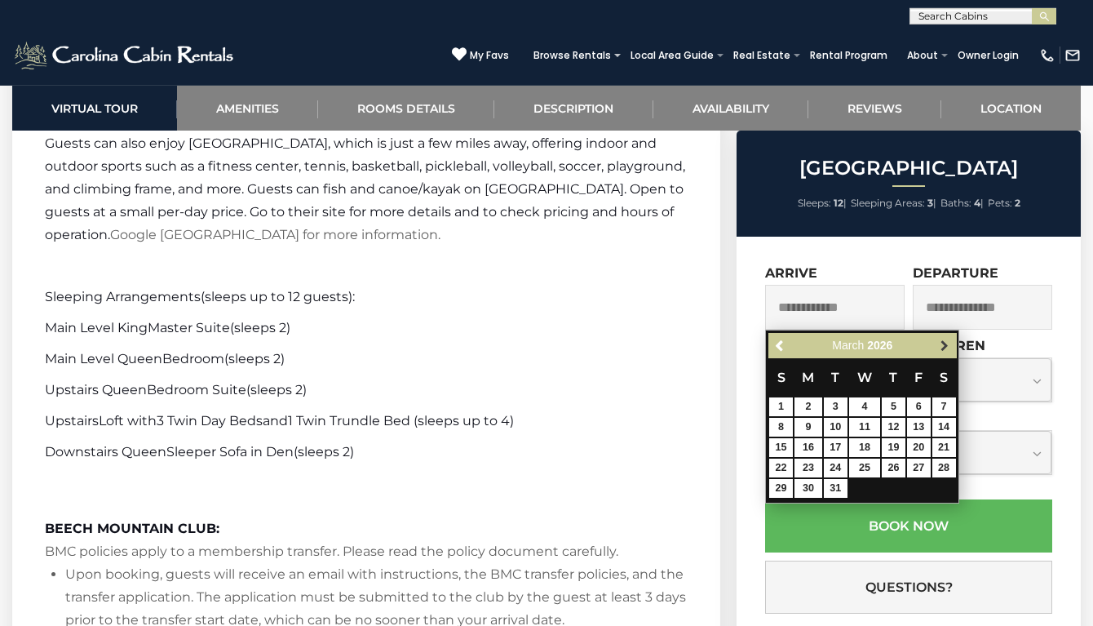
click at [942, 345] on span "Next" at bounding box center [944, 345] width 13 height 13
click at [942, 346] on span "Next" at bounding box center [944, 345] width 13 height 13
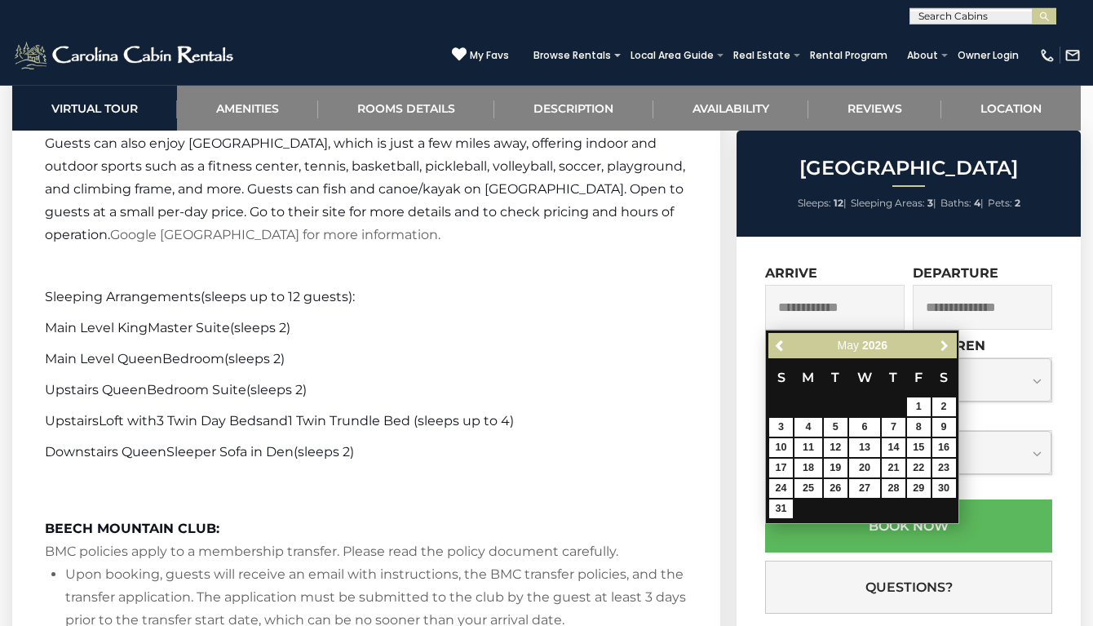
click at [942, 346] on span "Next" at bounding box center [944, 345] width 13 height 13
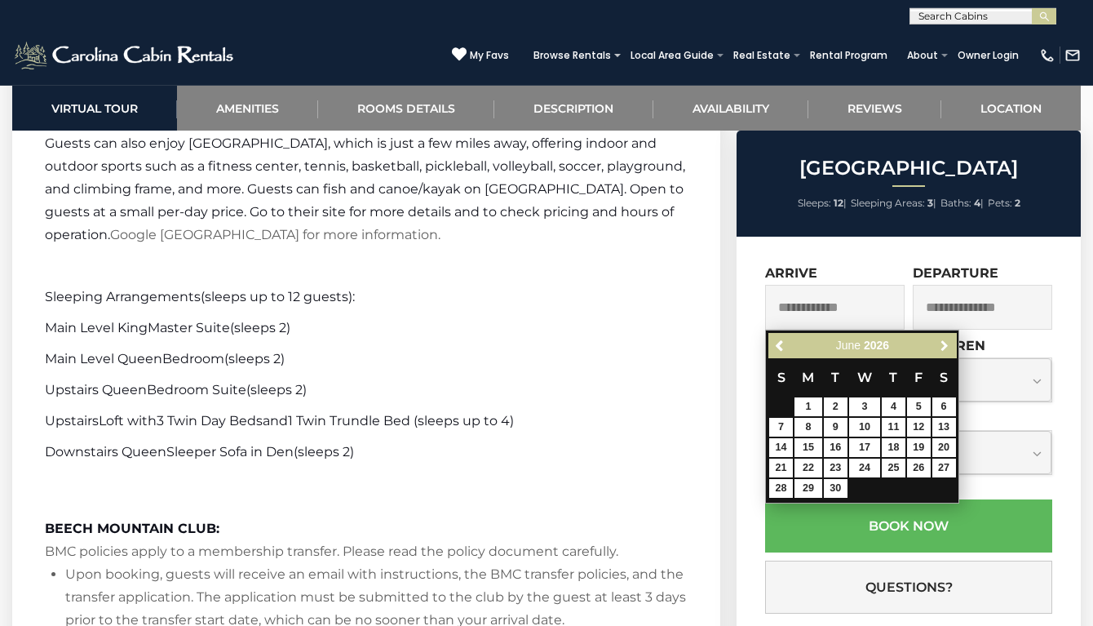
click at [942, 346] on span "Next" at bounding box center [944, 345] width 13 height 13
click at [920, 469] on link "24" at bounding box center [919, 467] width 24 height 19
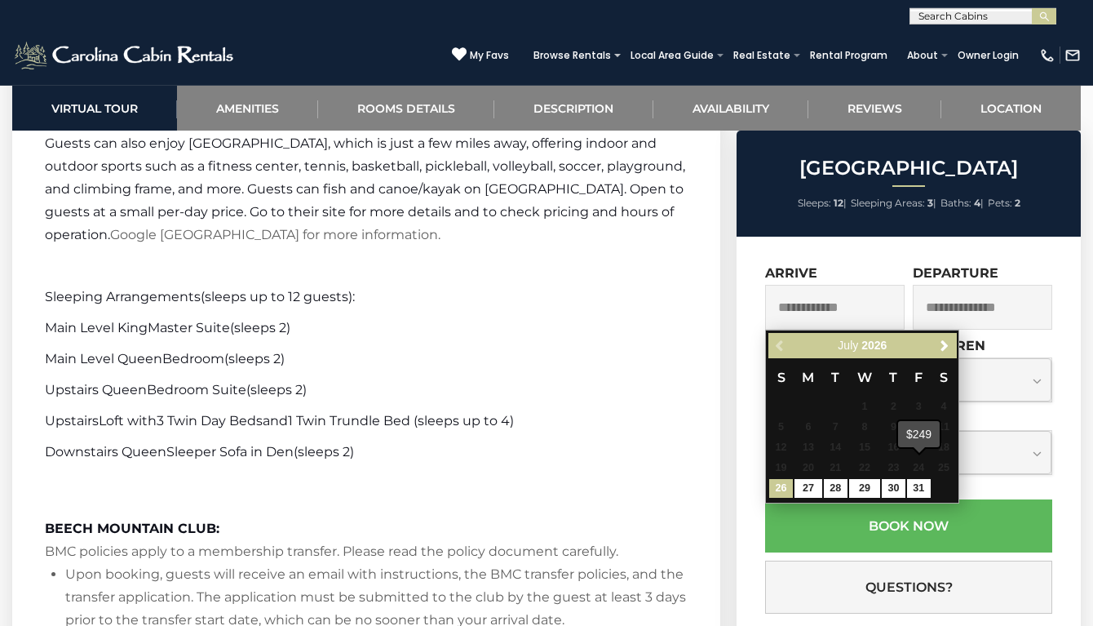
type input "**********"
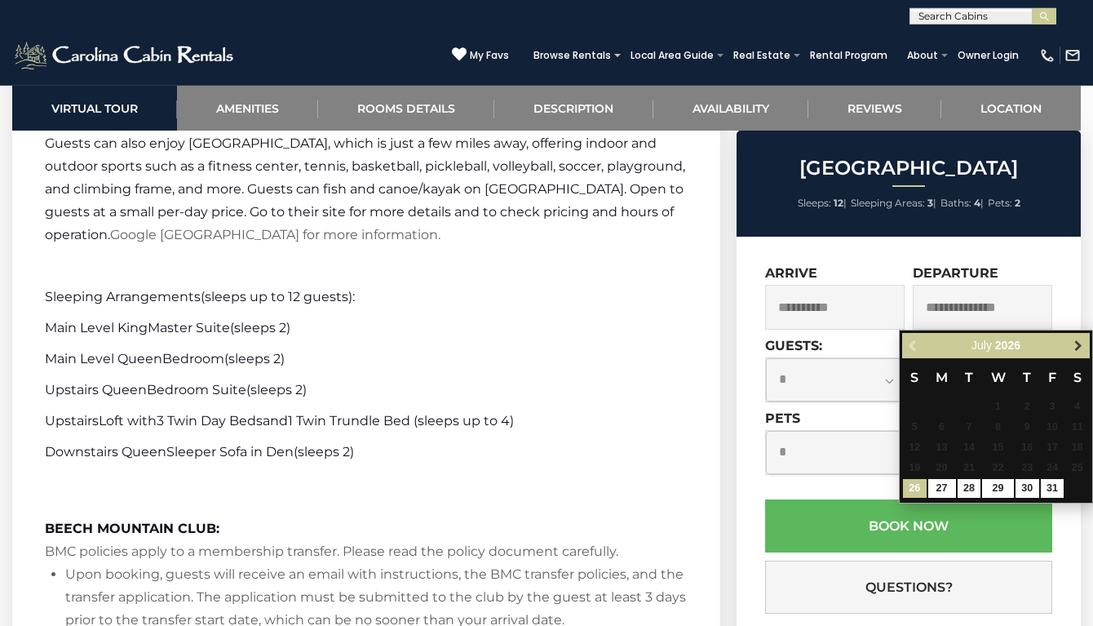
click at [1078, 343] on span "Next" at bounding box center [1078, 345] width 13 height 13
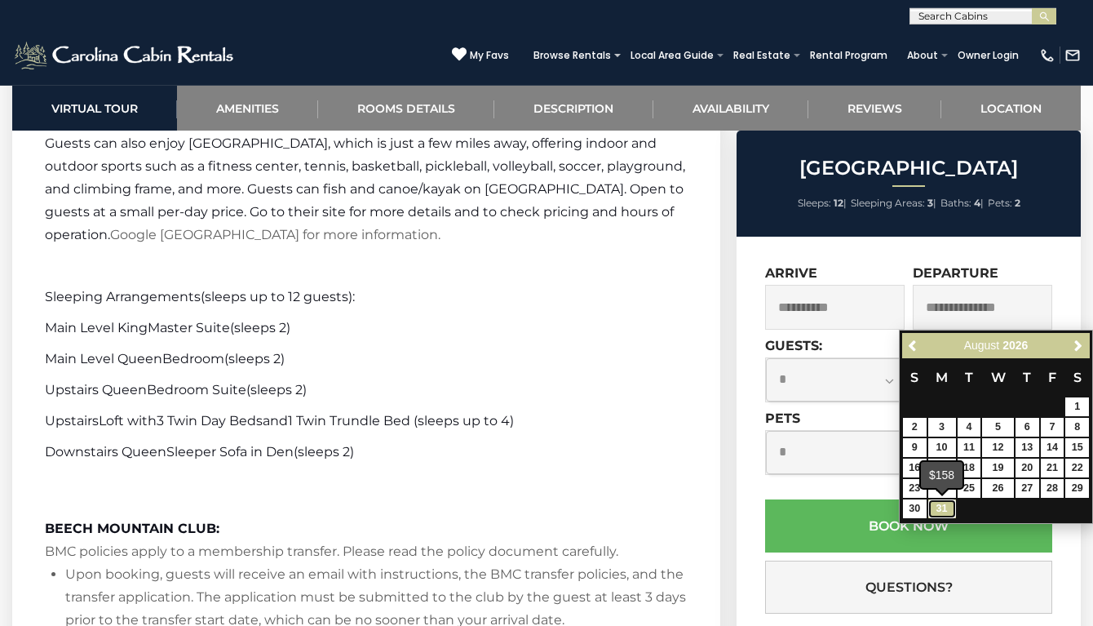
click at [944, 512] on link "31" at bounding box center [942, 508] width 28 height 19
type input "**********"
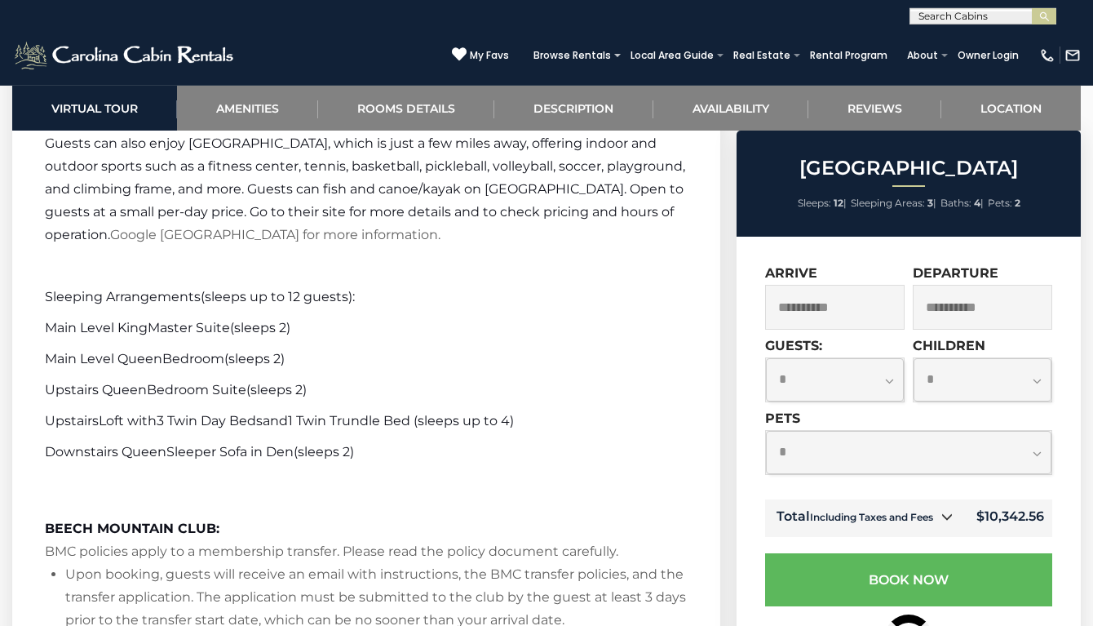
click at [766, 358] on select "**********" at bounding box center [835, 379] width 138 height 43
select select "*"
click option "*" at bounding box center [0, 0] width 0 height 0
click at [766, 431] on select "**********" at bounding box center [909, 452] width 286 height 43
select select "*"
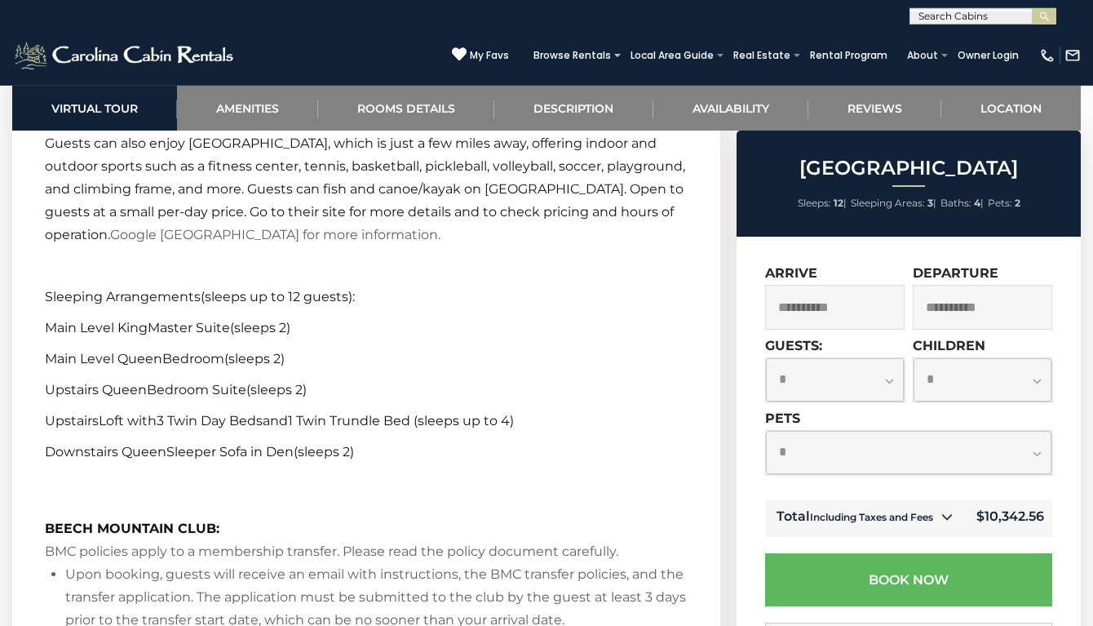
click option "*" at bounding box center [0, 0] width 0 height 0
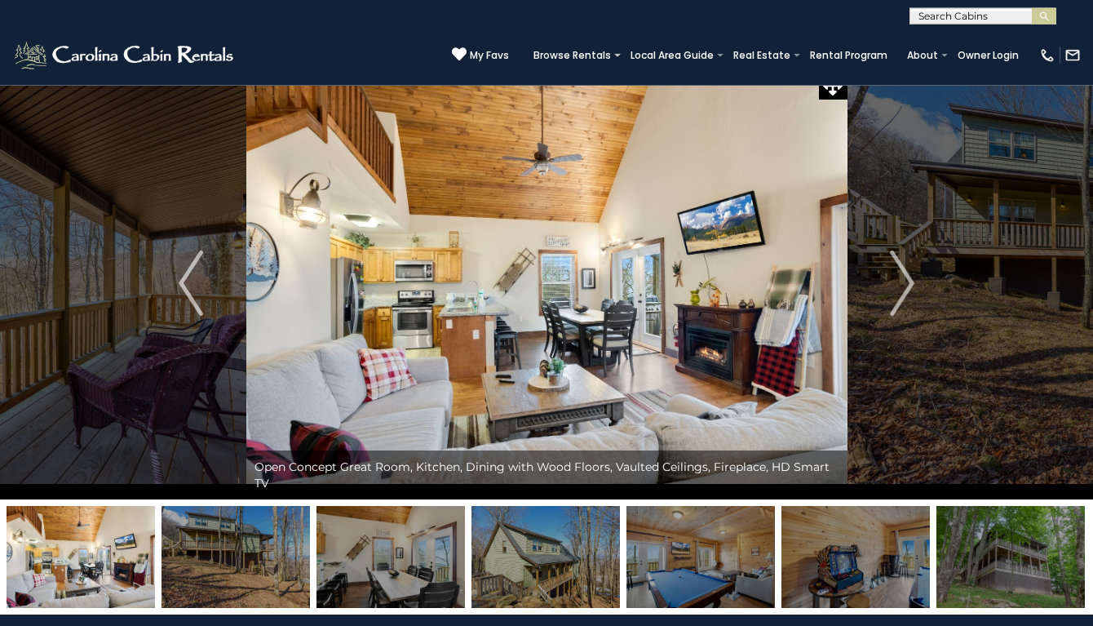
scroll to position [0, 0]
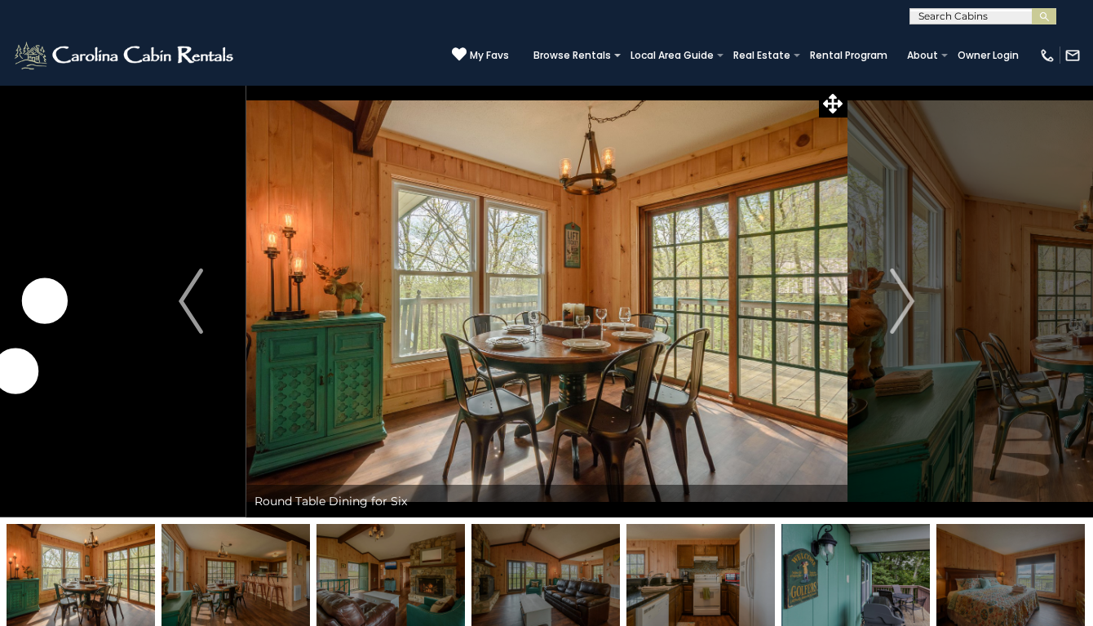
click at [904, 303] on img "Next" at bounding box center [902, 300] width 24 height 65
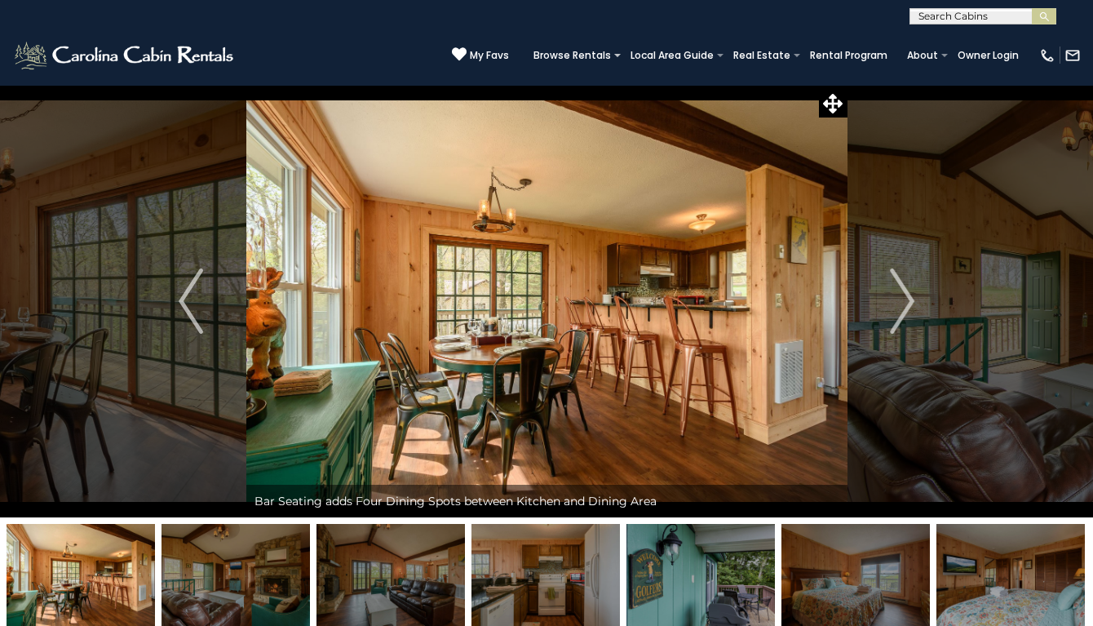
click at [904, 303] on img "Next" at bounding box center [902, 300] width 24 height 65
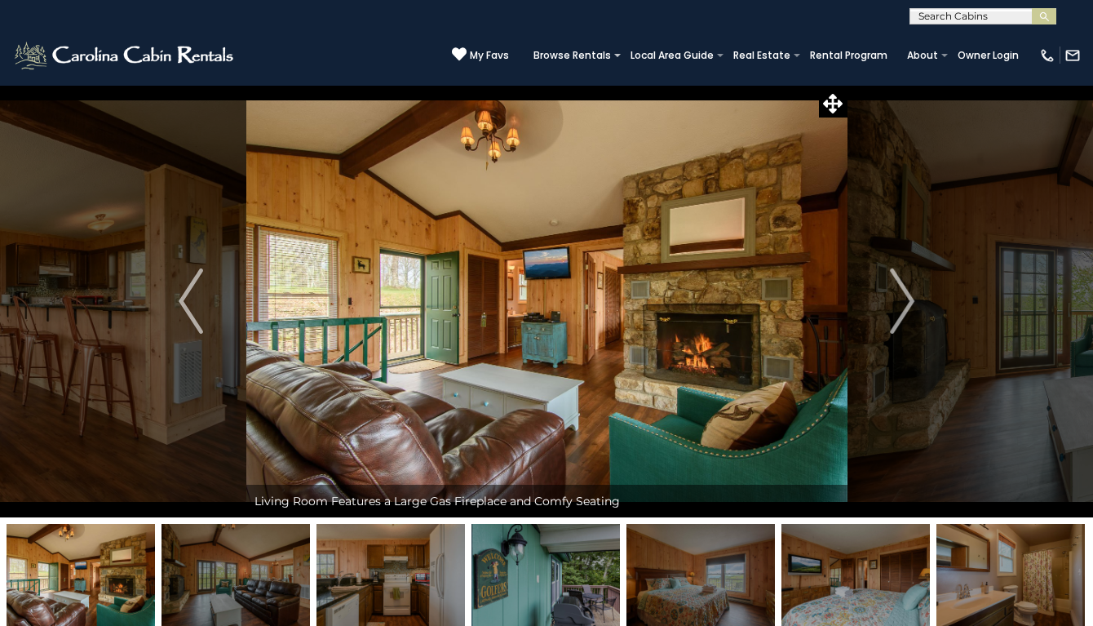
click at [904, 303] on img "Next" at bounding box center [902, 300] width 24 height 65
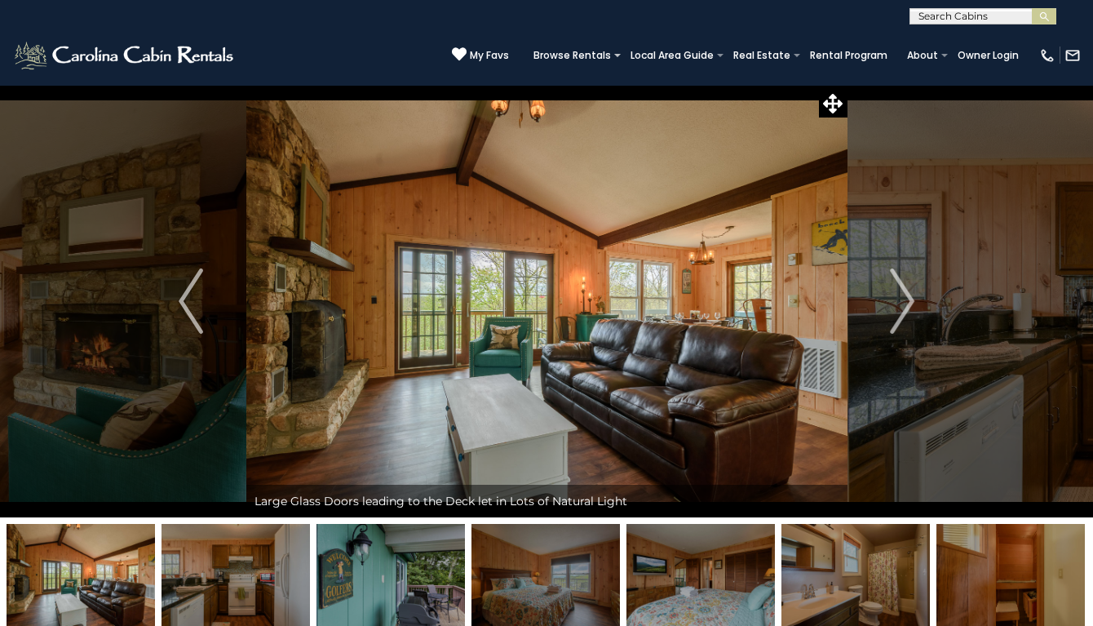
click at [904, 303] on img "Next" at bounding box center [902, 300] width 24 height 65
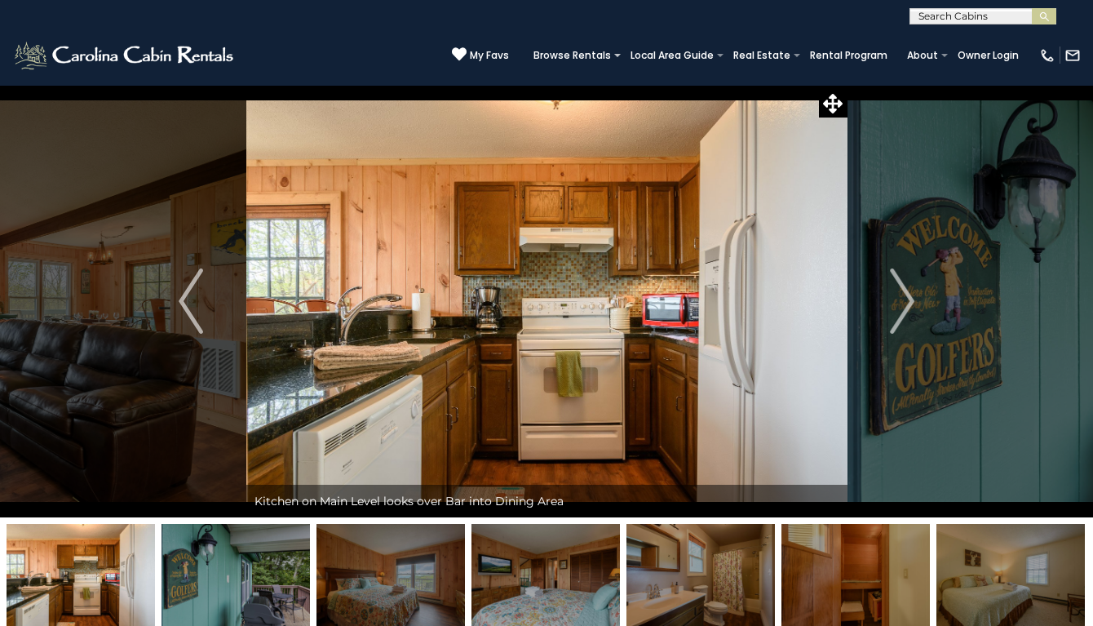
click at [904, 303] on img "Next" at bounding box center [902, 300] width 24 height 65
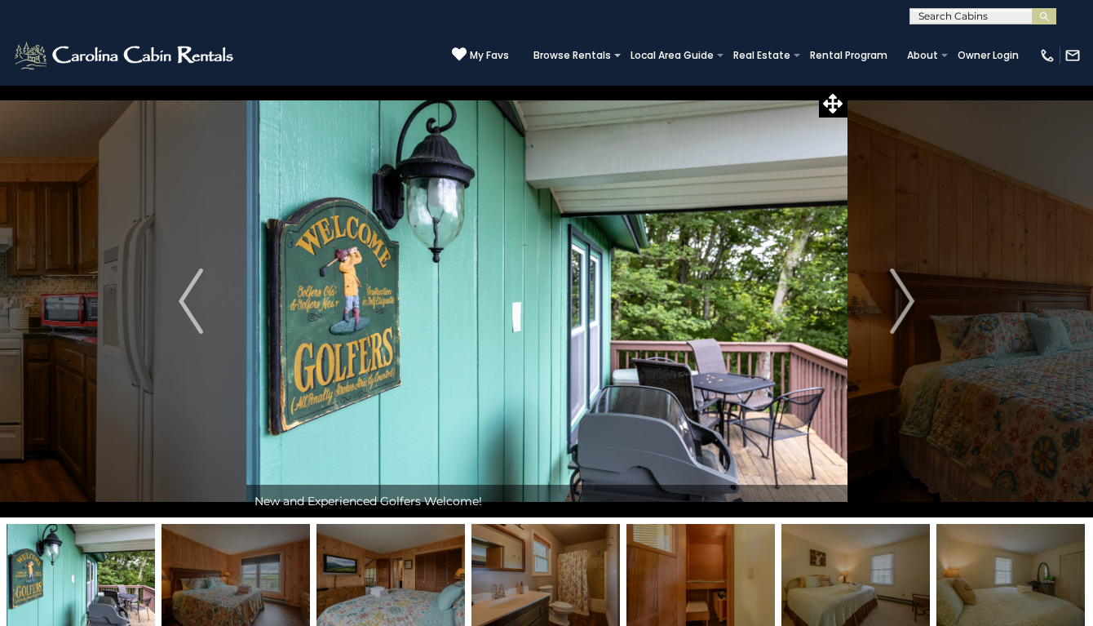
click at [904, 303] on img "Next" at bounding box center [902, 300] width 24 height 65
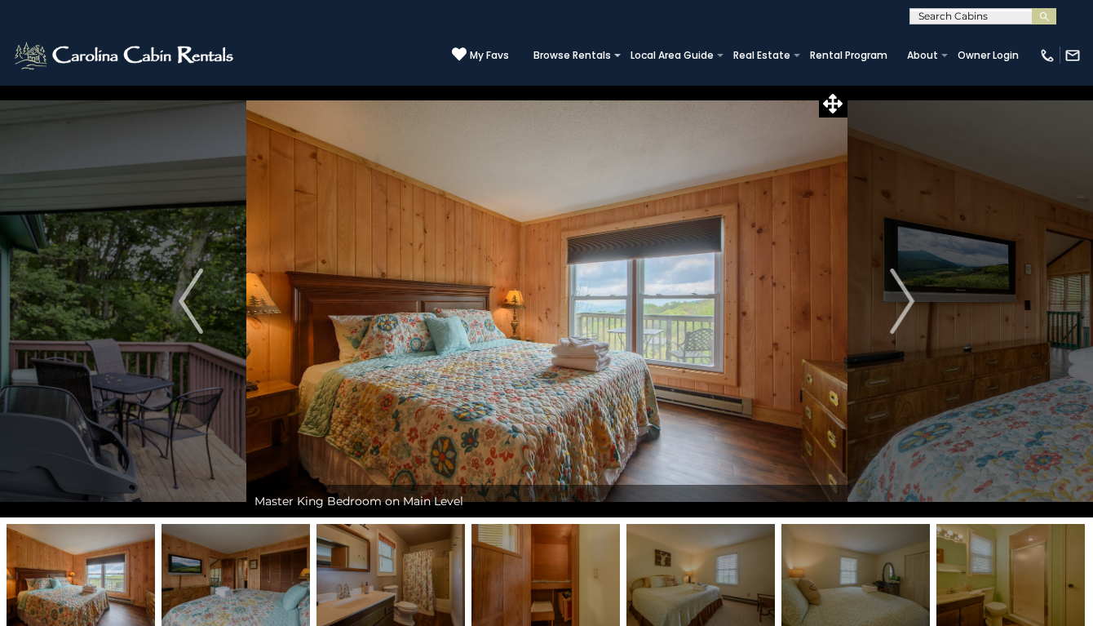
click at [904, 303] on img "Next" at bounding box center [902, 300] width 24 height 65
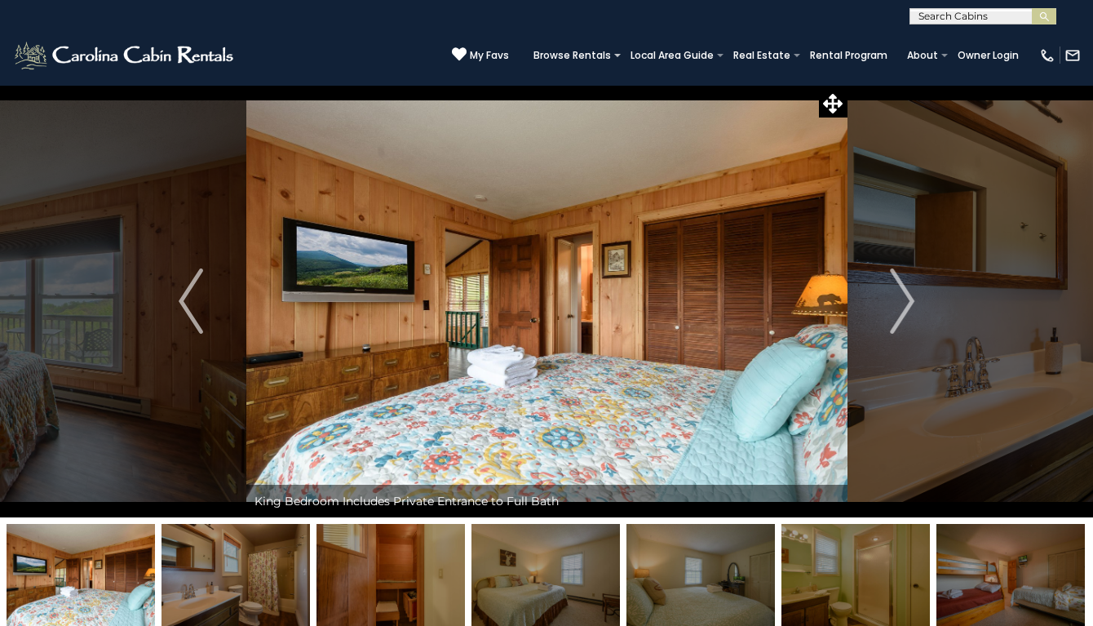
click at [904, 303] on img "Next" at bounding box center [902, 300] width 24 height 65
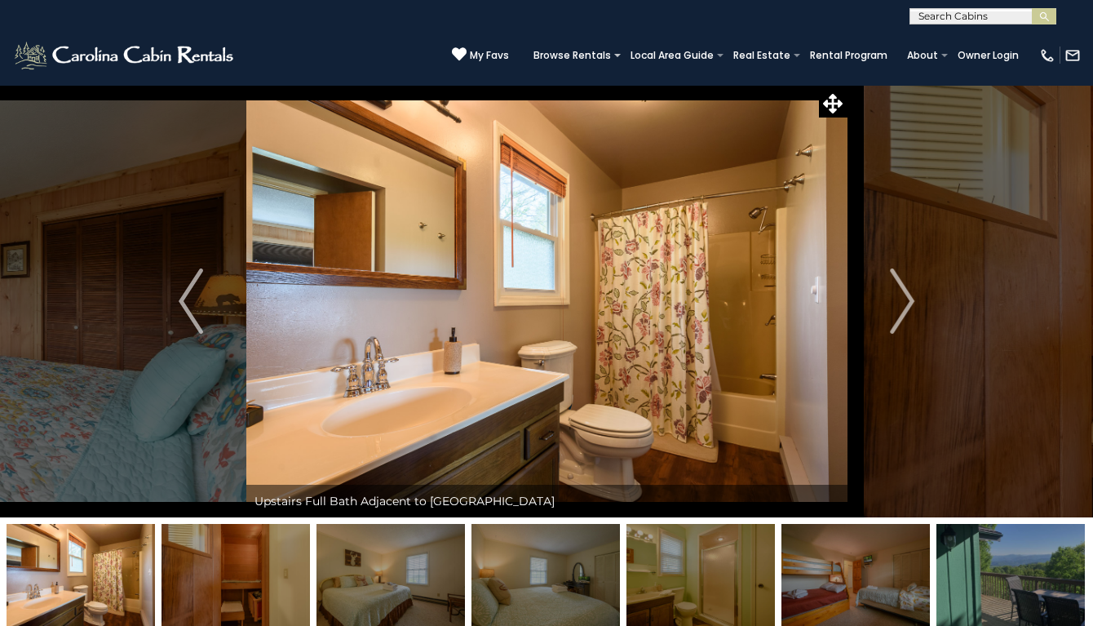
click at [904, 303] on img "Next" at bounding box center [902, 300] width 24 height 65
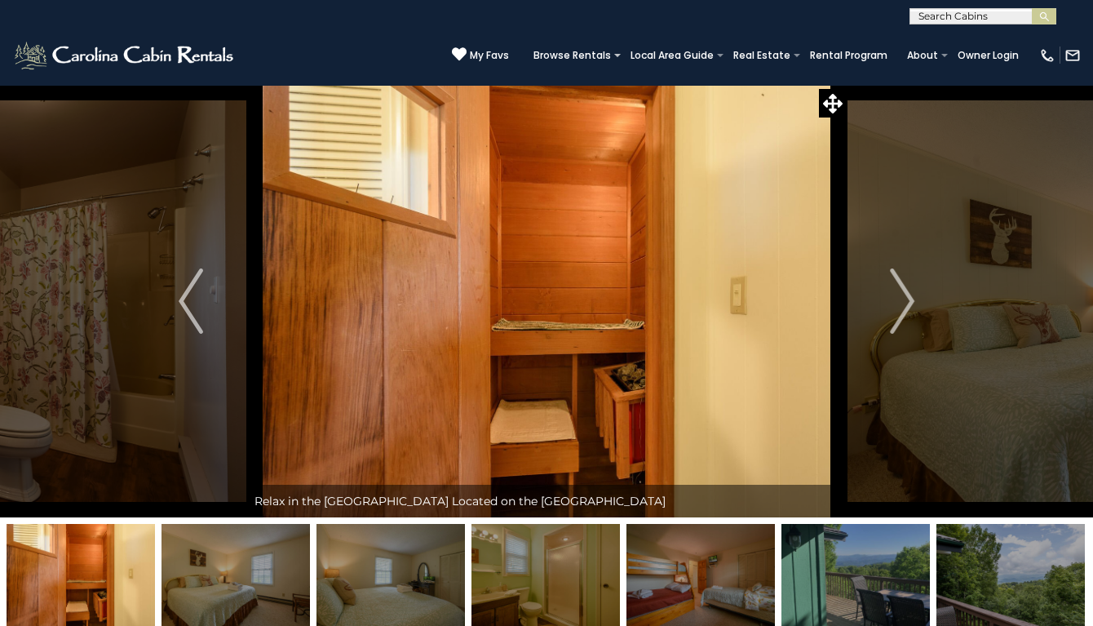
click at [904, 303] on img "Next" at bounding box center [902, 300] width 24 height 65
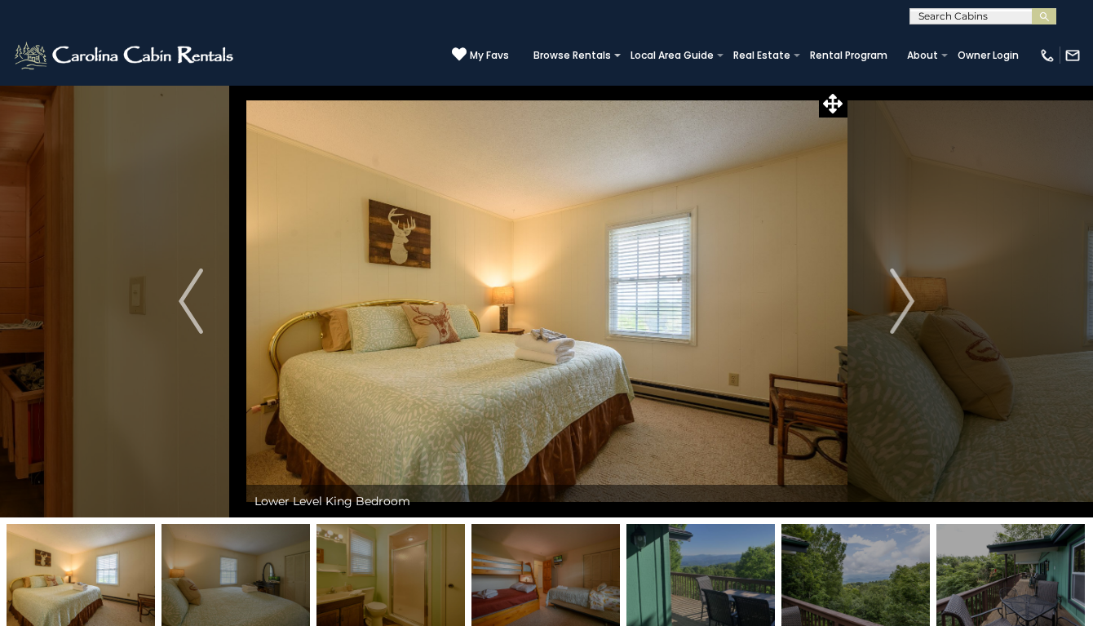
click at [904, 303] on img "Next" at bounding box center [902, 300] width 24 height 65
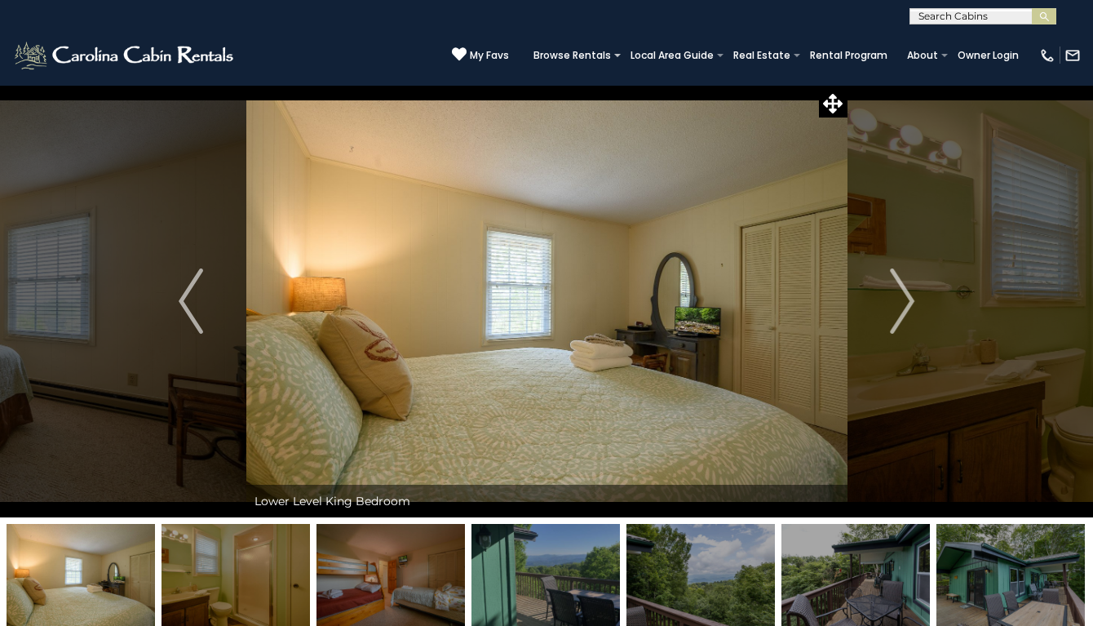
click at [904, 303] on img "Next" at bounding box center [902, 300] width 24 height 65
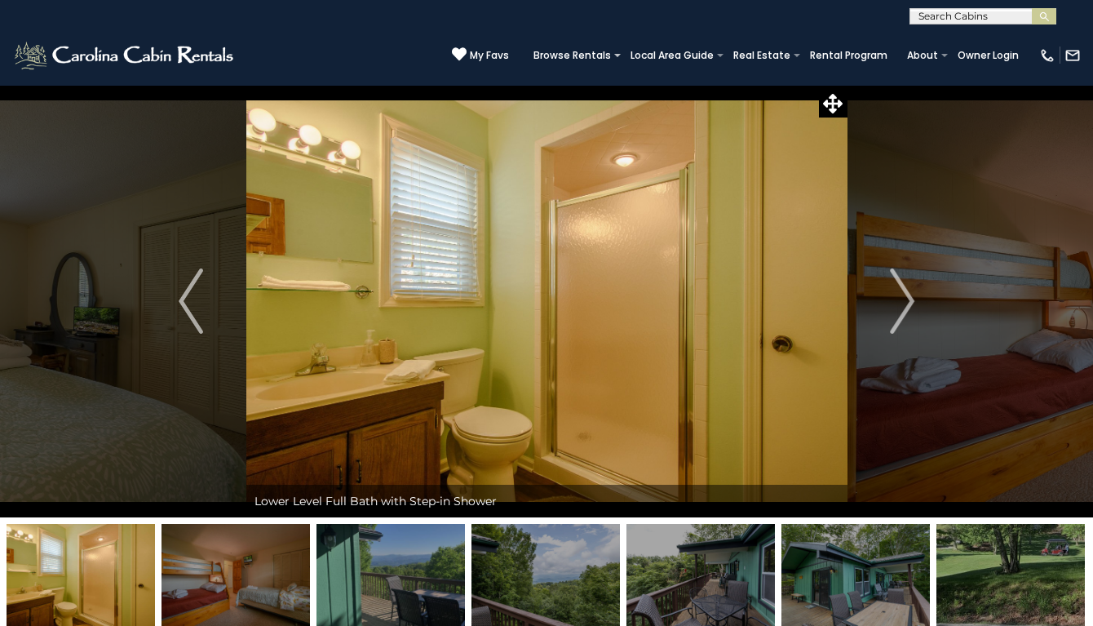
click at [904, 303] on img "Next" at bounding box center [902, 300] width 24 height 65
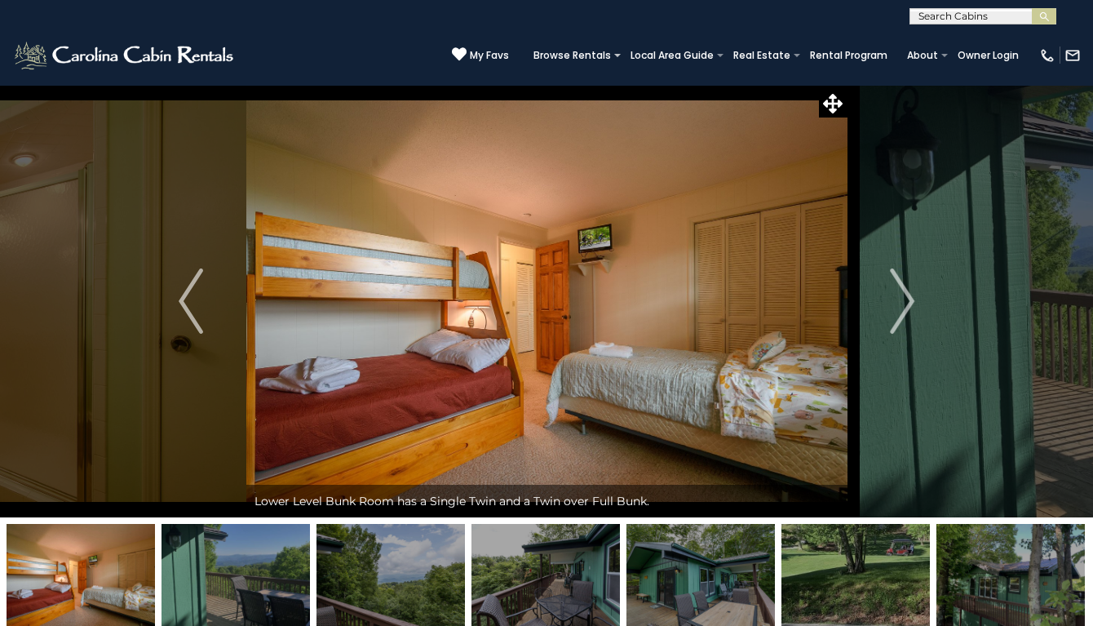
click at [904, 303] on img "Next" at bounding box center [902, 300] width 24 height 65
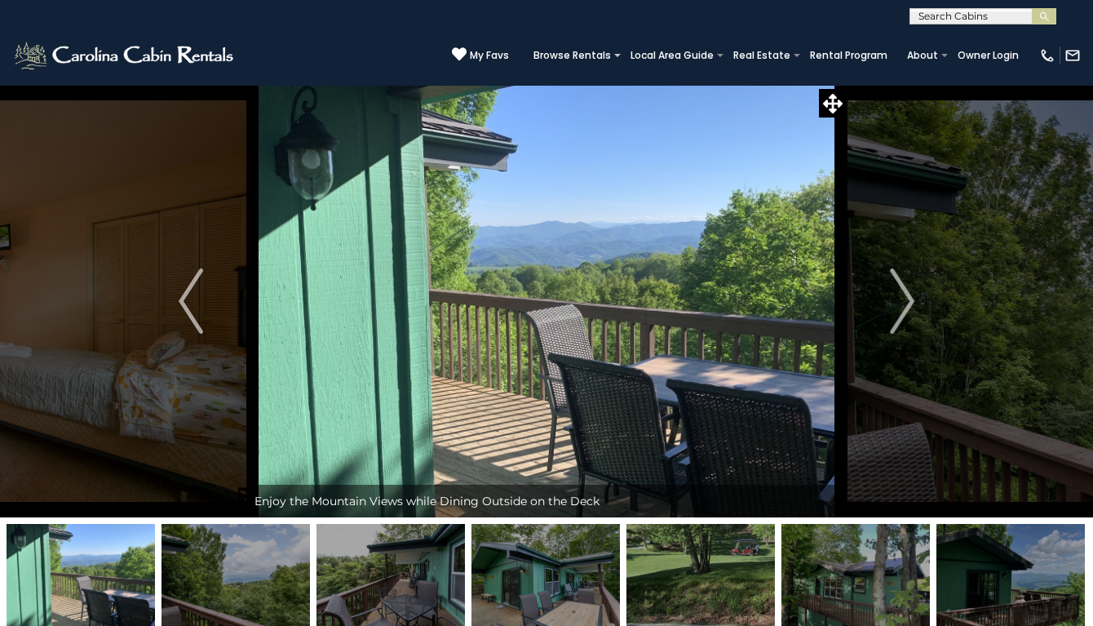
click at [904, 303] on img "Next" at bounding box center [902, 300] width 24 height 65
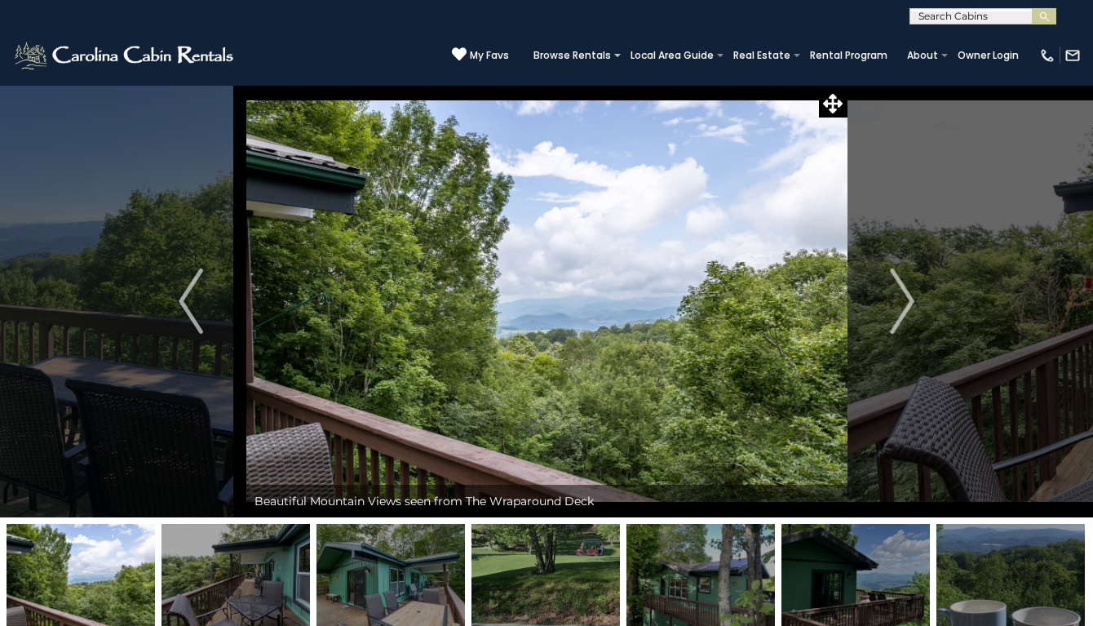
click at [904, 303] on img "Next" at bounding box center [902, 300] width 24 height 65
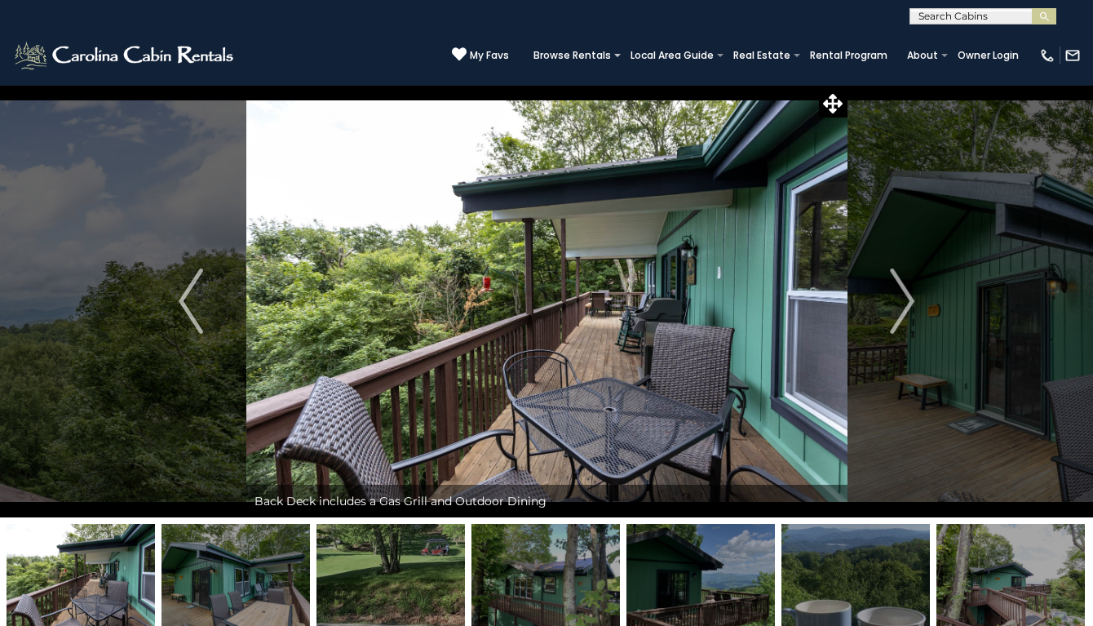
click at [904, 303] on img "Next" at bounding box center [902, 300] width 24 height 65
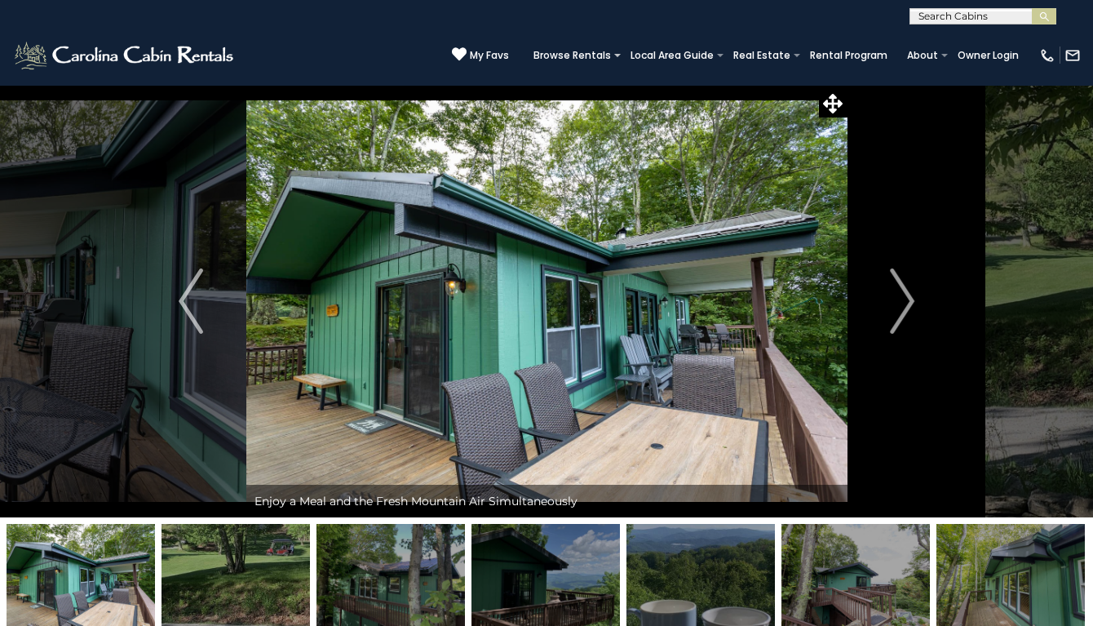
click at [904, 303] on img "Next" at bounding box center [902, 300] width 24 height 65
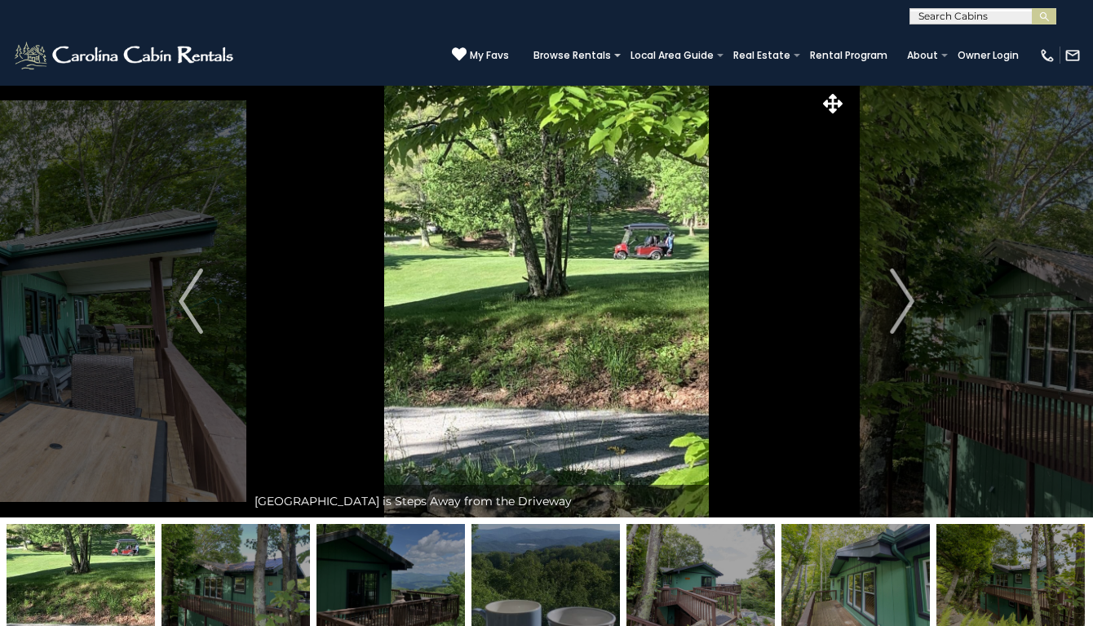
click at [904, 303] on img "Next" at bounding box center [902, 300] width 24 height 65
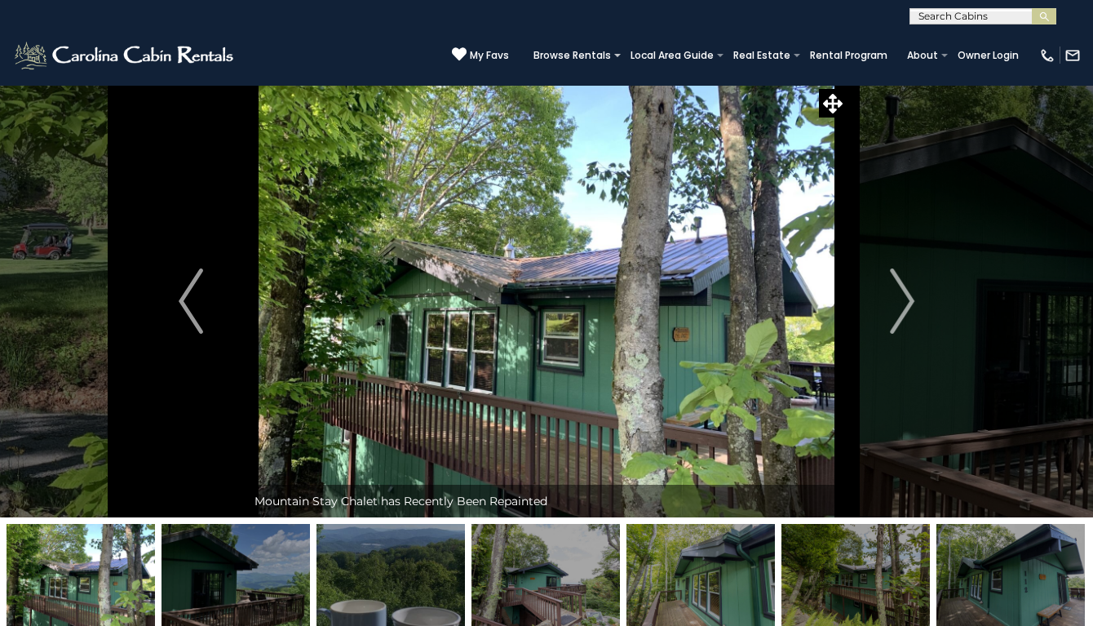
click at [904, 303] on img "Next" at bounding box center [902, 300] width 24 height 65
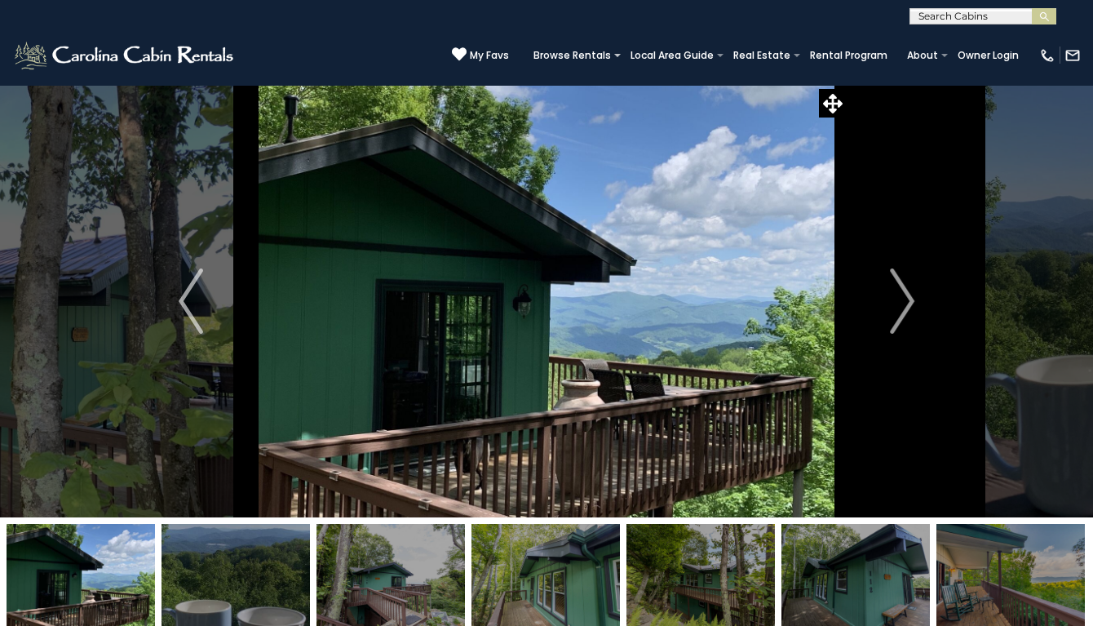
click at [904, 303] on img "Next" at bounding box center [902, 300] width 24 height 65
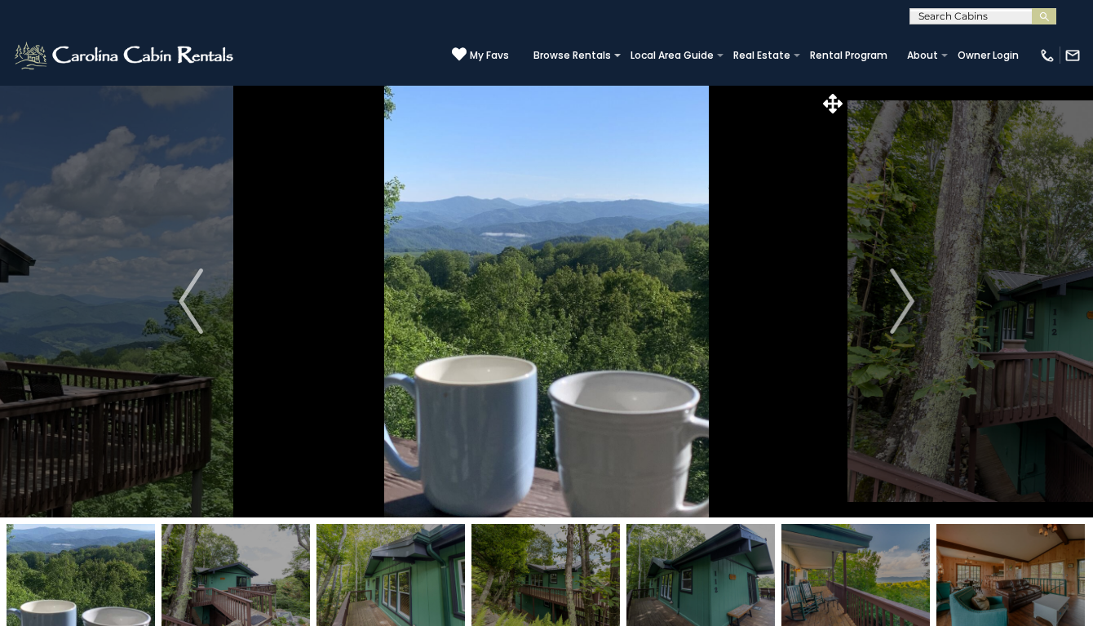
click at [904, 303] on img "Next" at bounding box center [902, 300] width 24 height 65
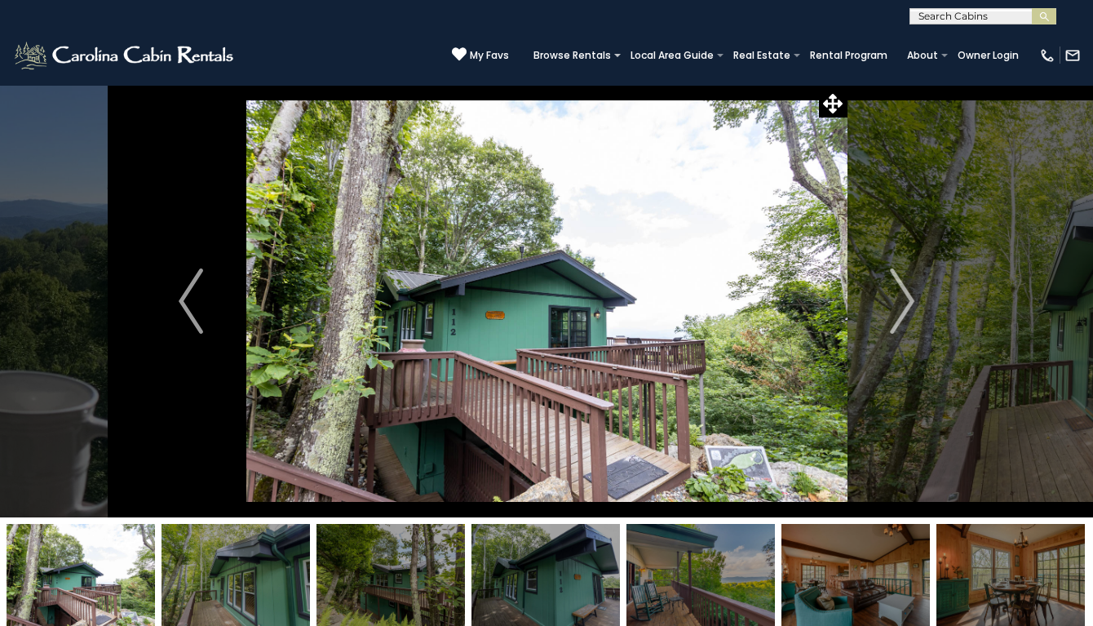
click at [904, 303] on img "Next" at bounding box center [902, 300] width 24 height 65
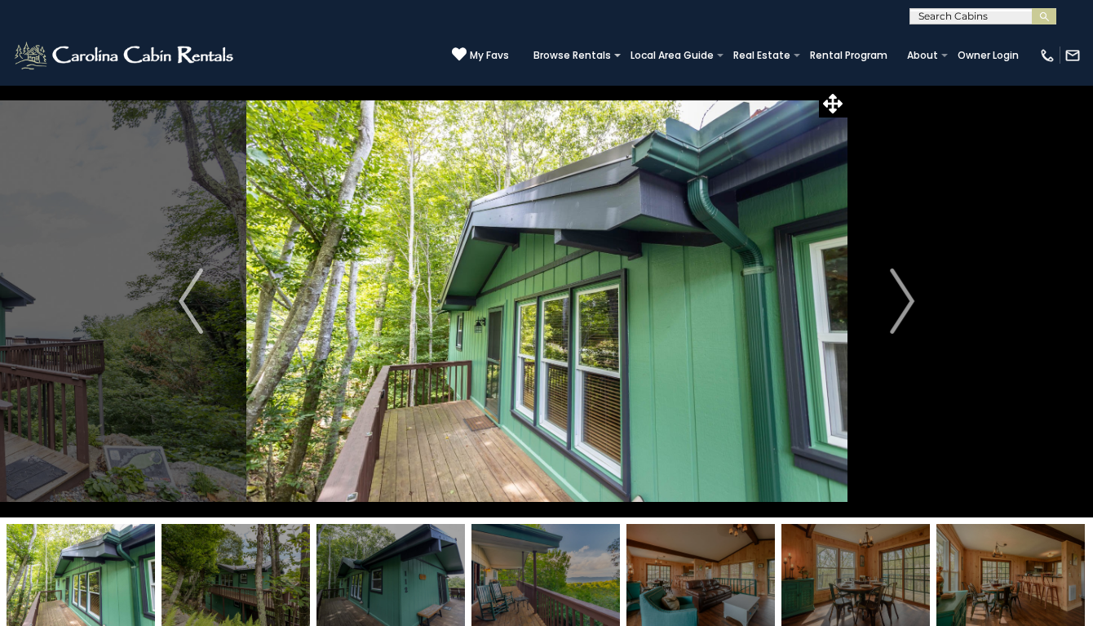
click at [904, 303] on img "Next" at bounding box center [902, 300] width 24 height 65
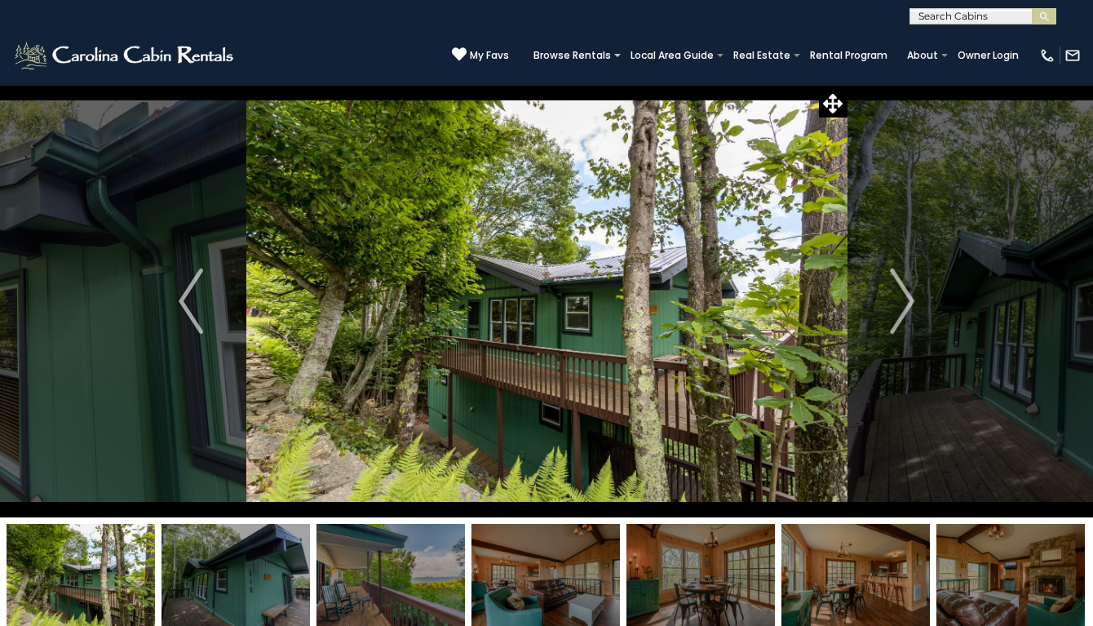
click at [904, 303] on img "Next" at bounding box center [902, 300] width 24 height 65
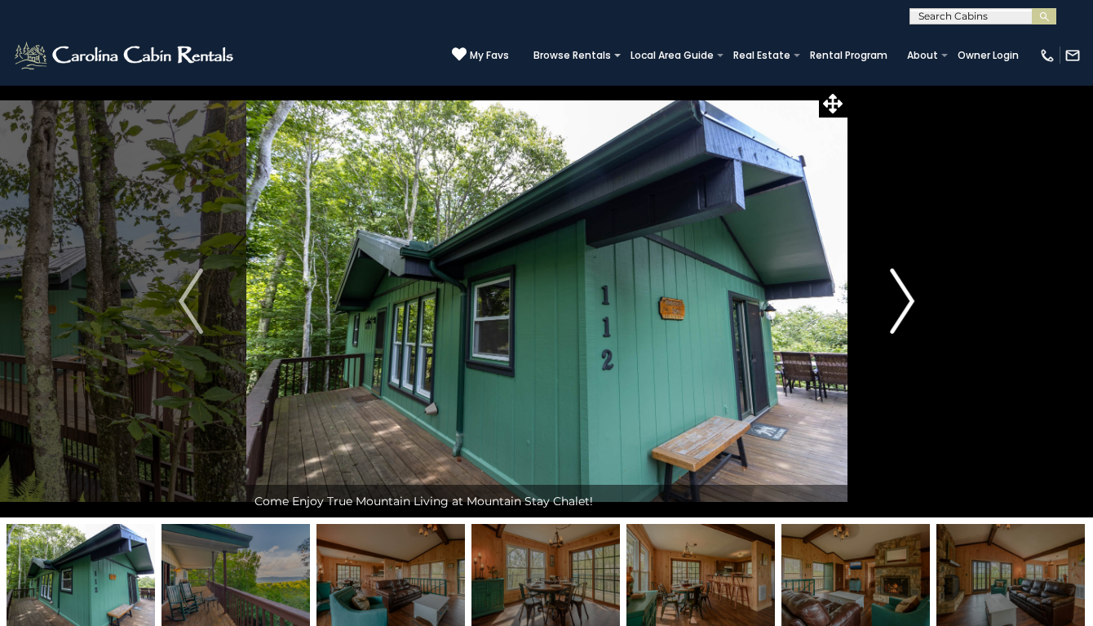
click at [902, 303] on img "Next" at bounding box center [902, 300] width 24 height 65
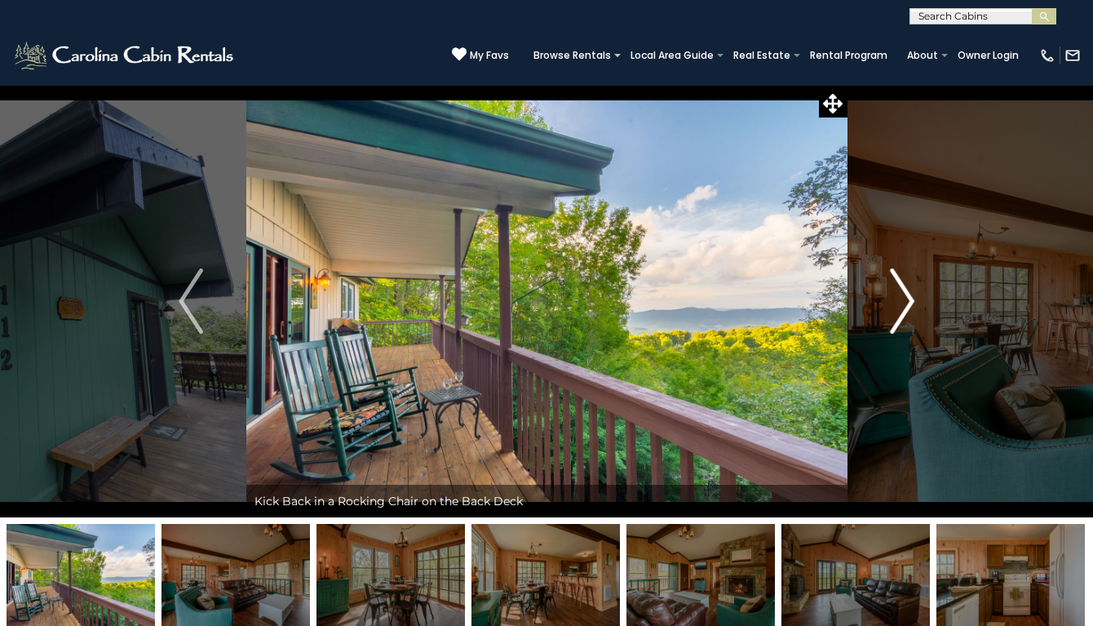
click at [902, 303] on img "Next" at bounding box center [902, 300] width 24 height 65
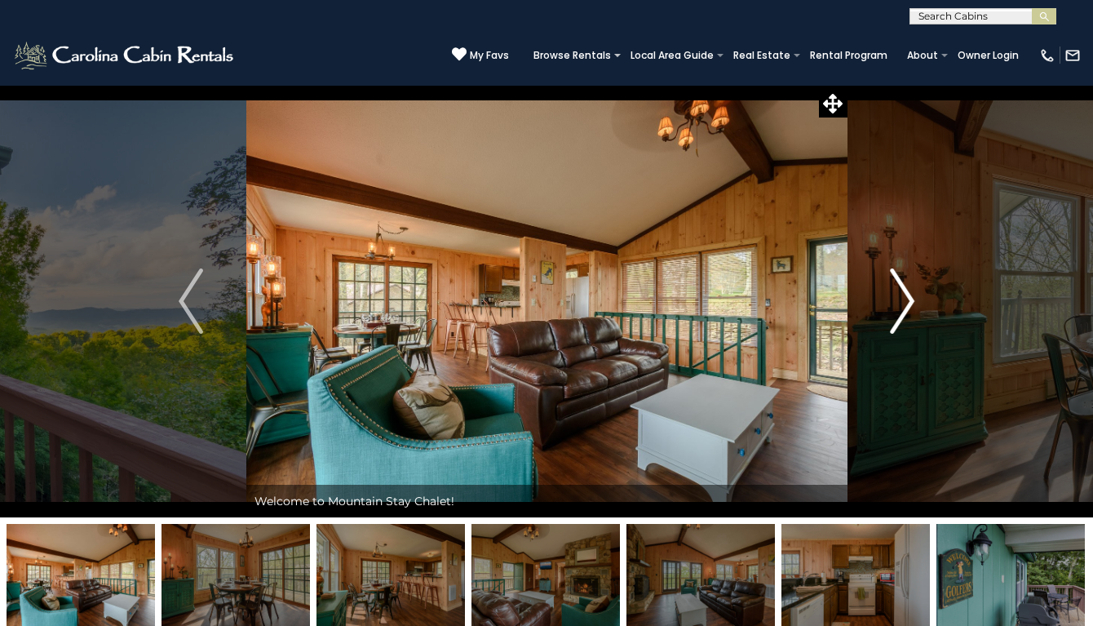
click at [902, 303] on img "Next" at bounding box center [902, 300] width 24 height 65
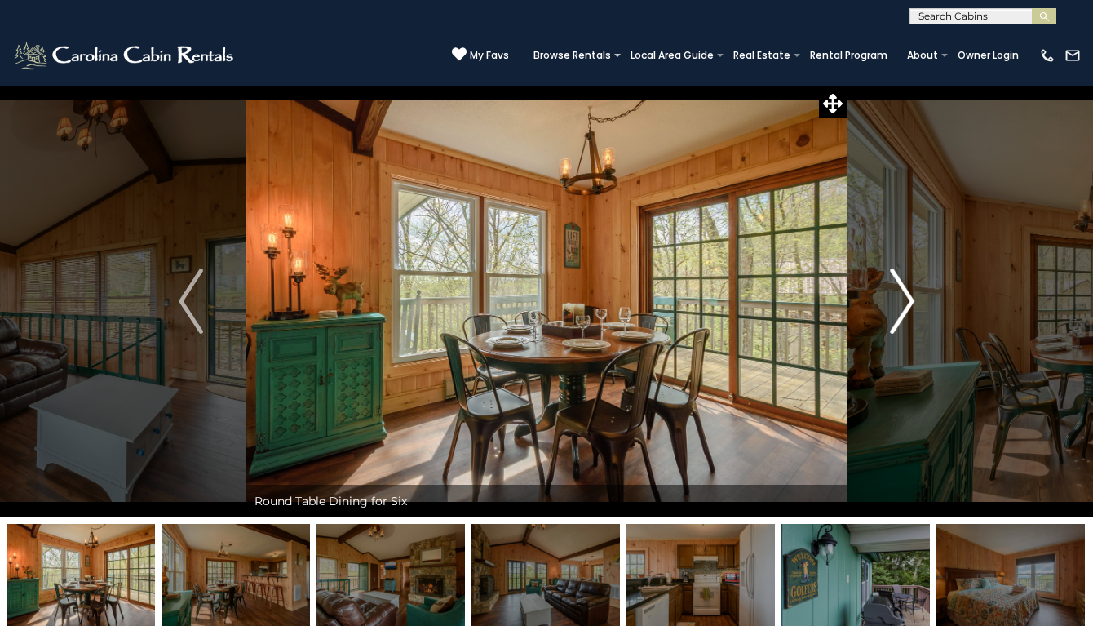
click at [902, 303] on img "Next" at bounding box center [902, 300] width 24 height 65
